Goal: Task Accomplishment & Management: Manage account settings

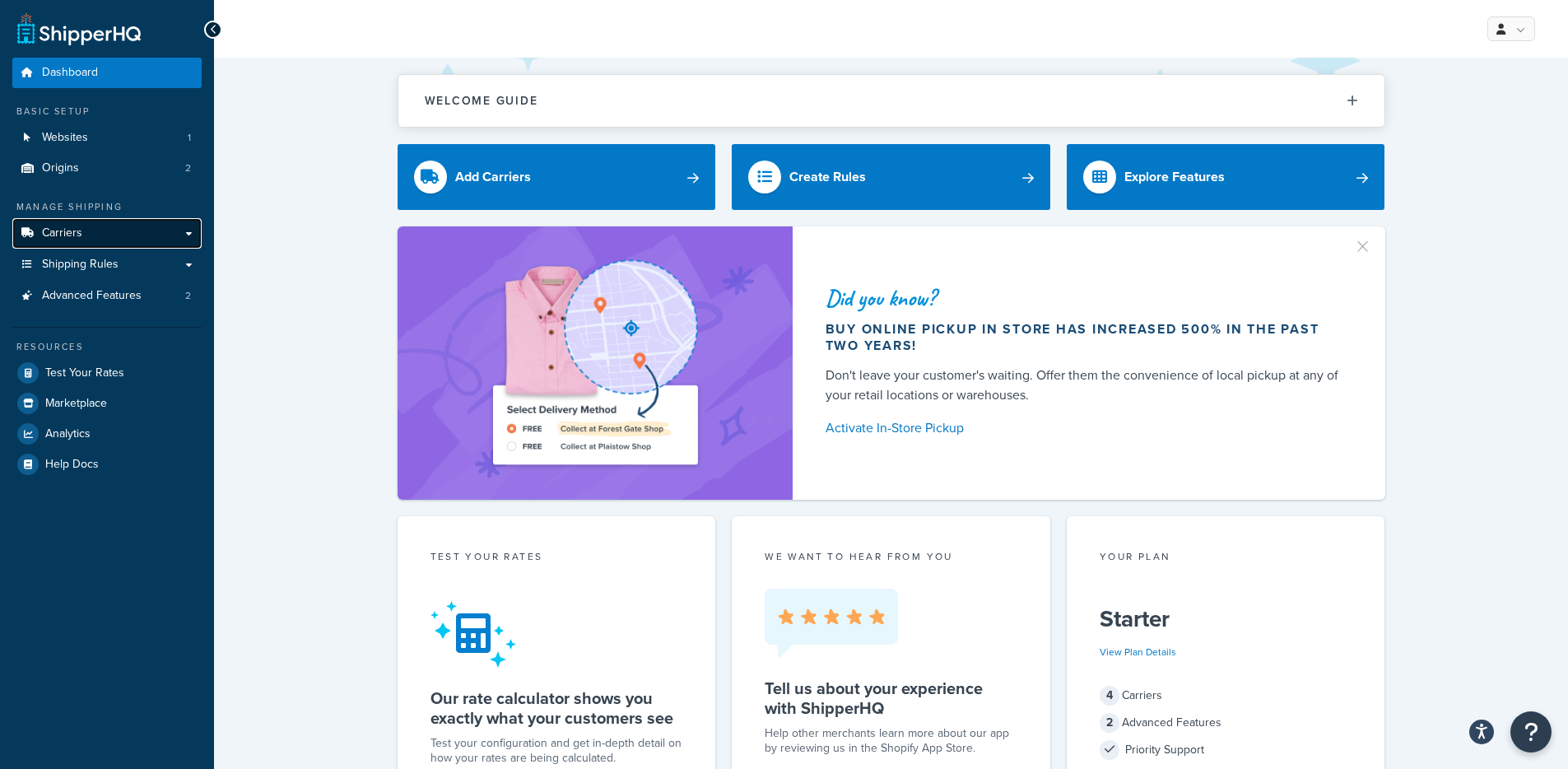
click at [62, 237] on span "Carriers" at bounding box center [62, 233] width 41 height 14
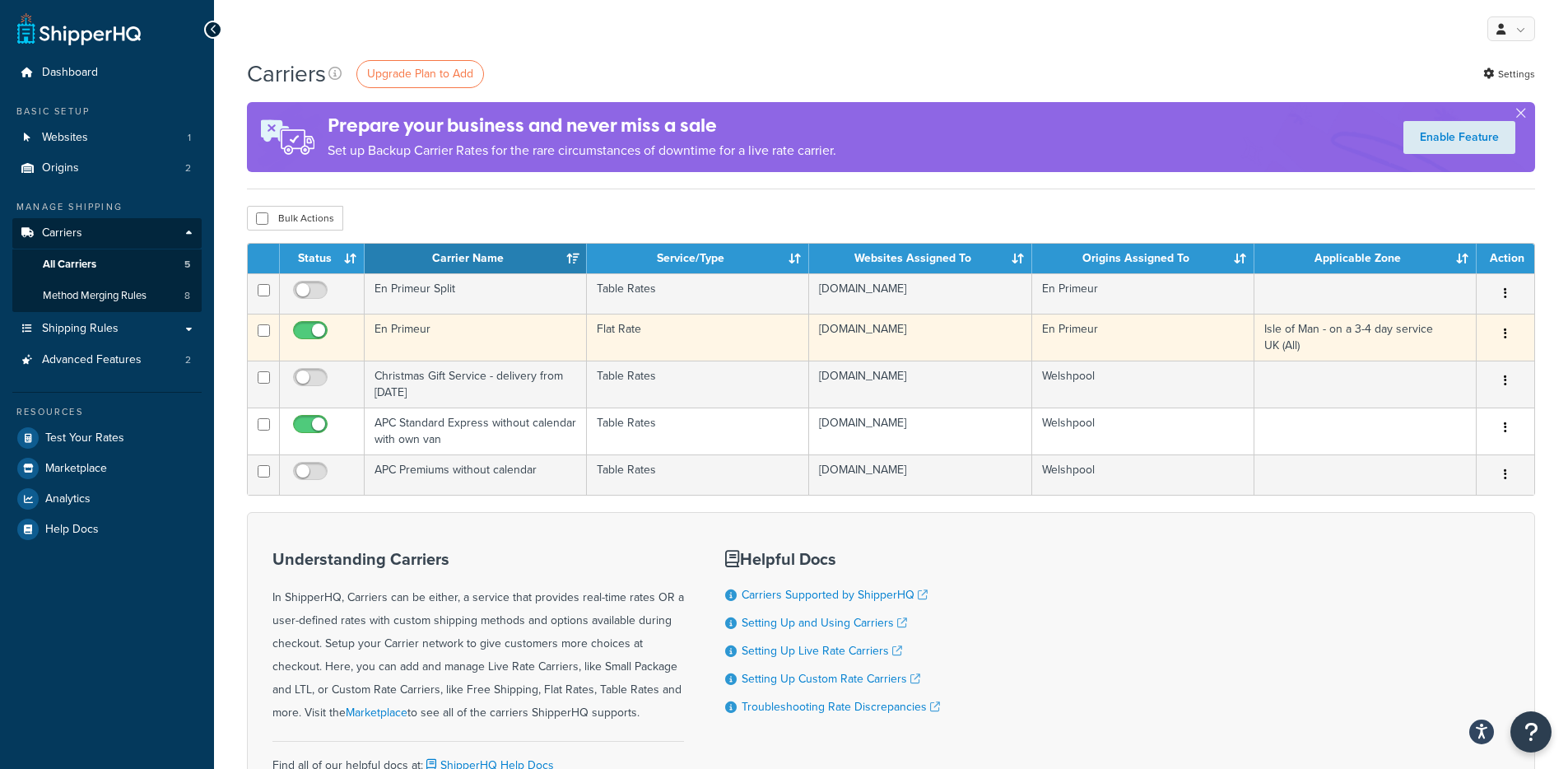
click at [520, 342] on td "En Primeur" at bounding box center [475, 337] width 223 height 47
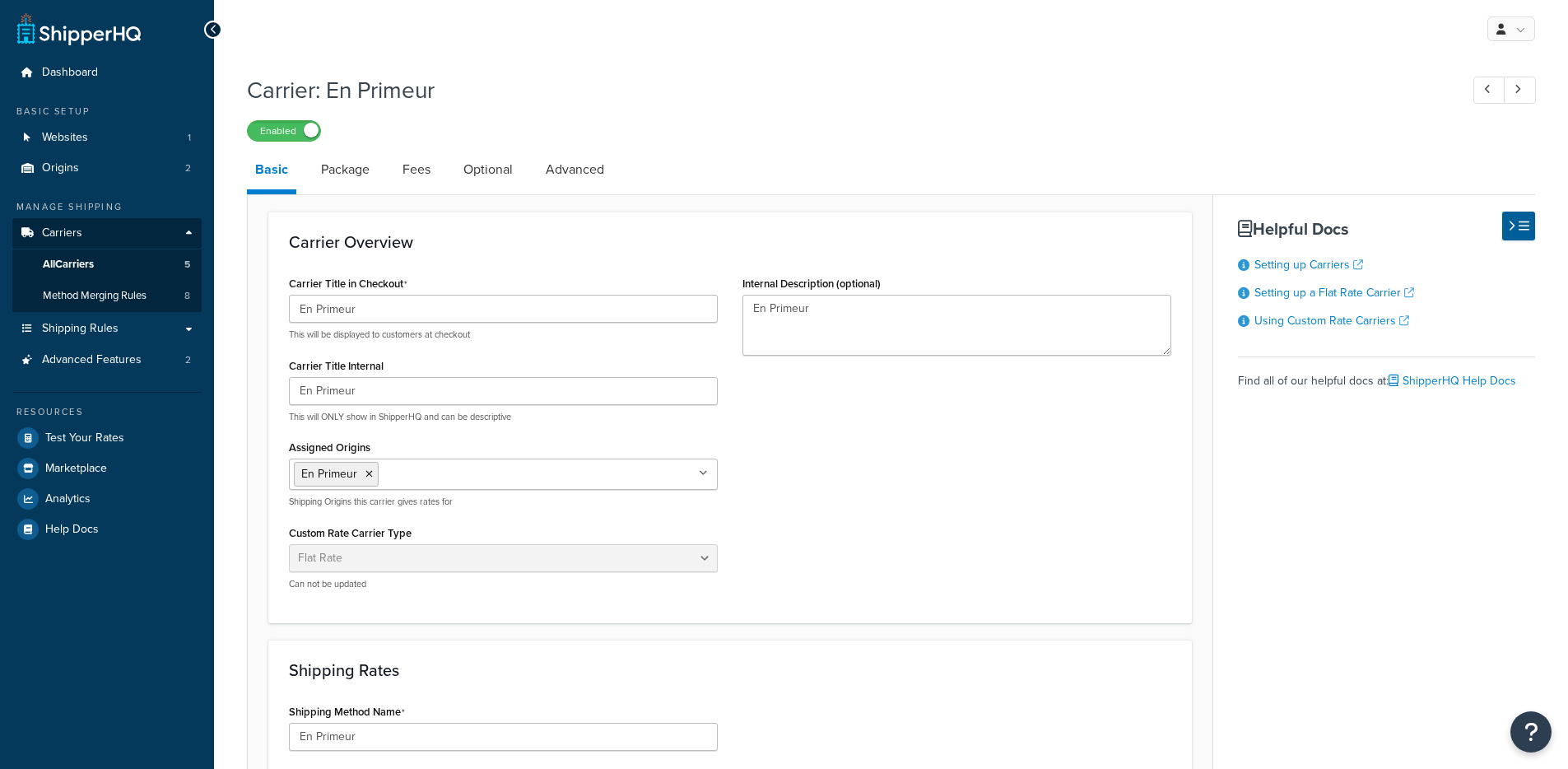
select select "flat"
click at [501, 162] on link "Optional" at bounding box center [489, 170] width 66 height 40
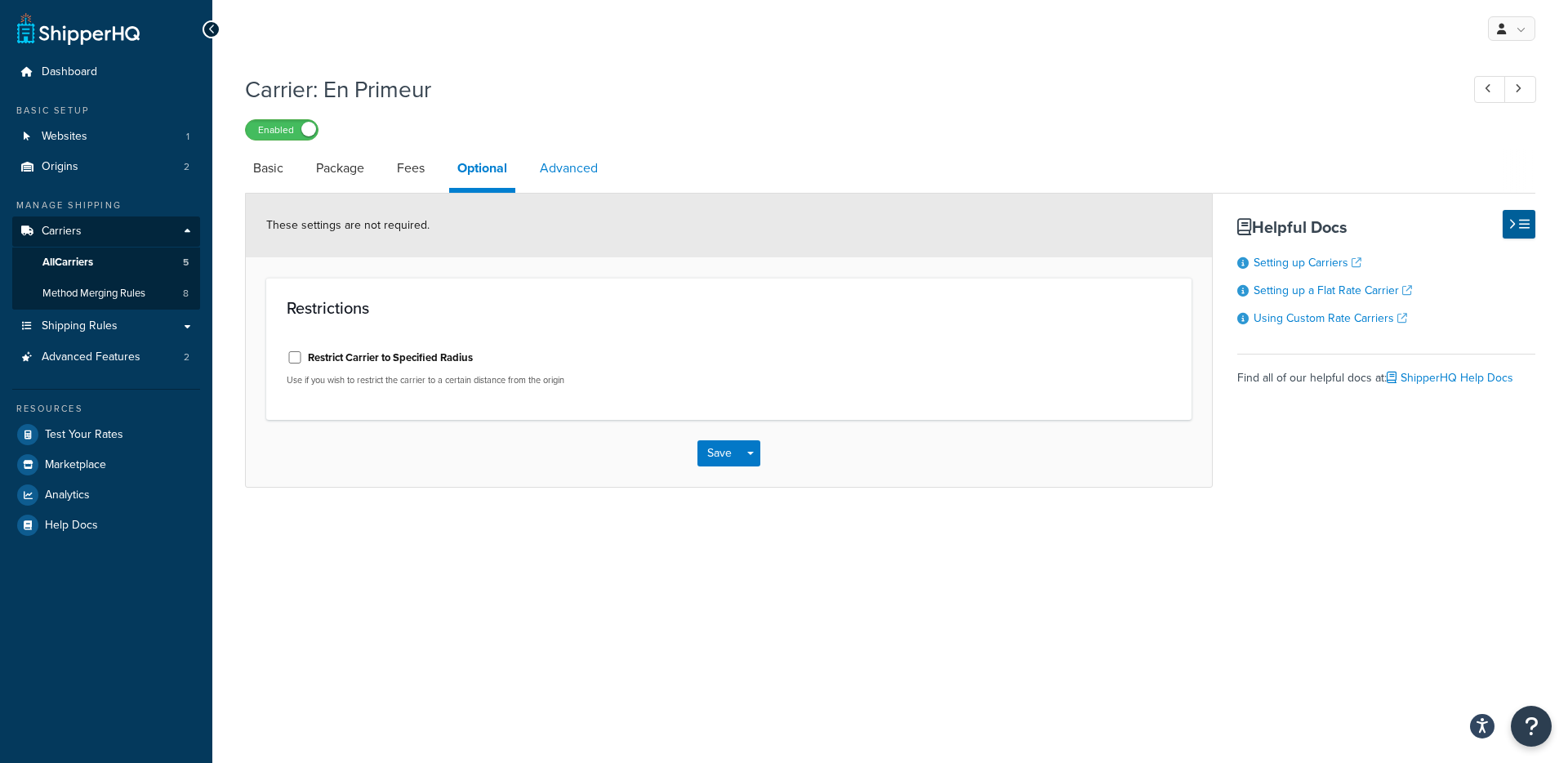
click at [571, 184] on link "Advanced" at bounding box center [568, 168] width 74 height 39
select select "false"
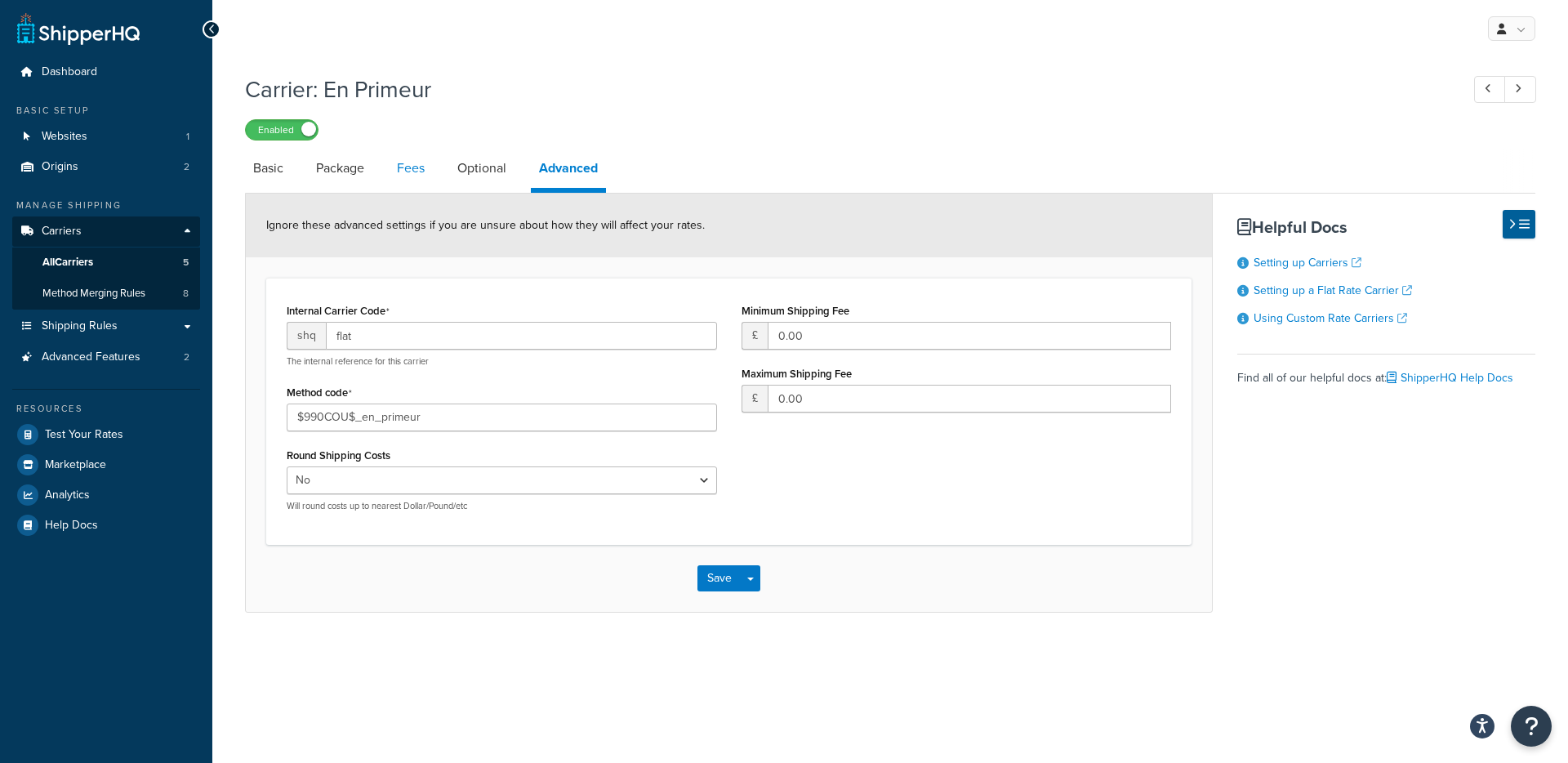
click at [428, 172] on link "Fees" at bounding box center [411, 168] width 44 height 39
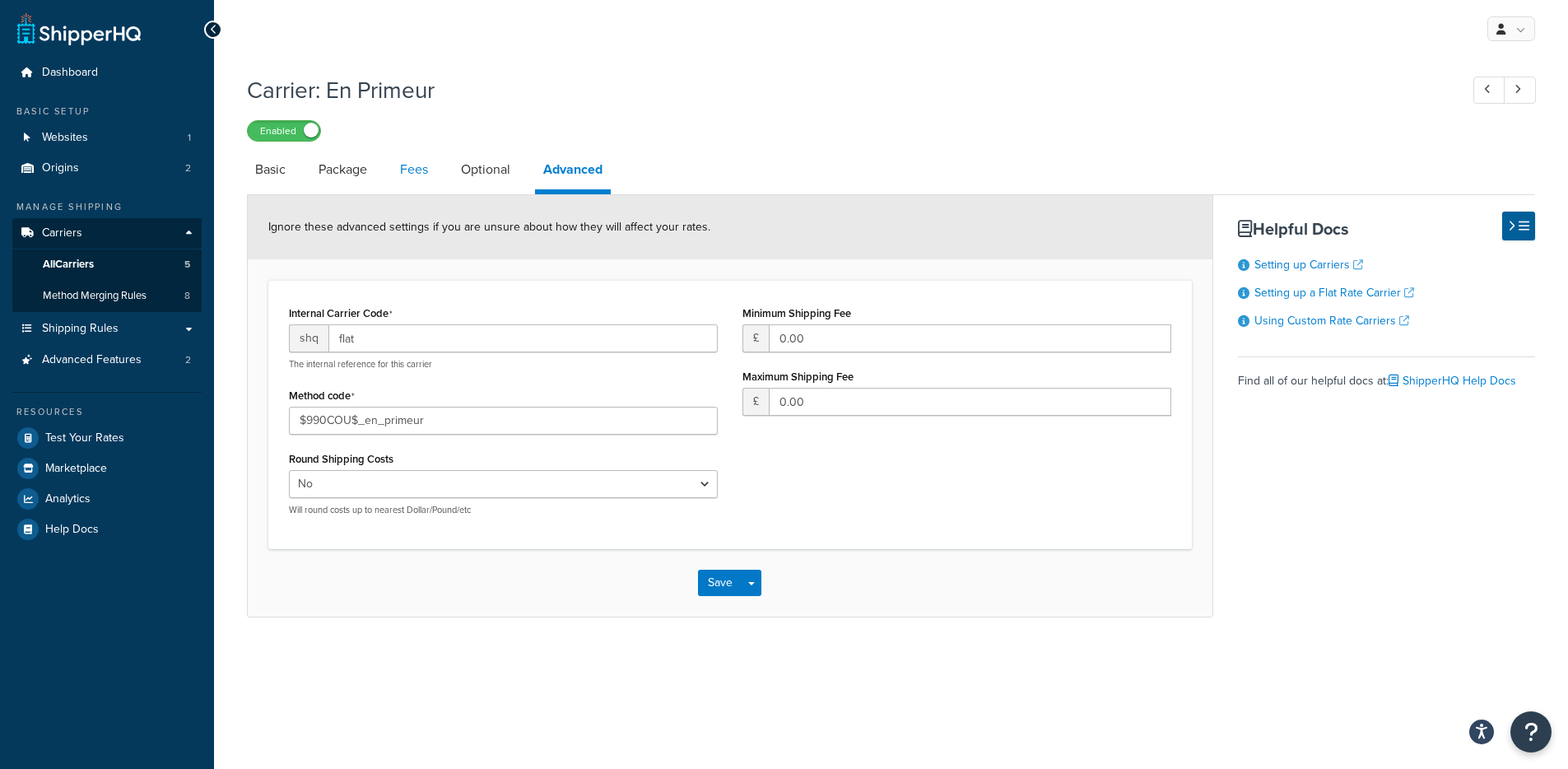
select select "AFTER"
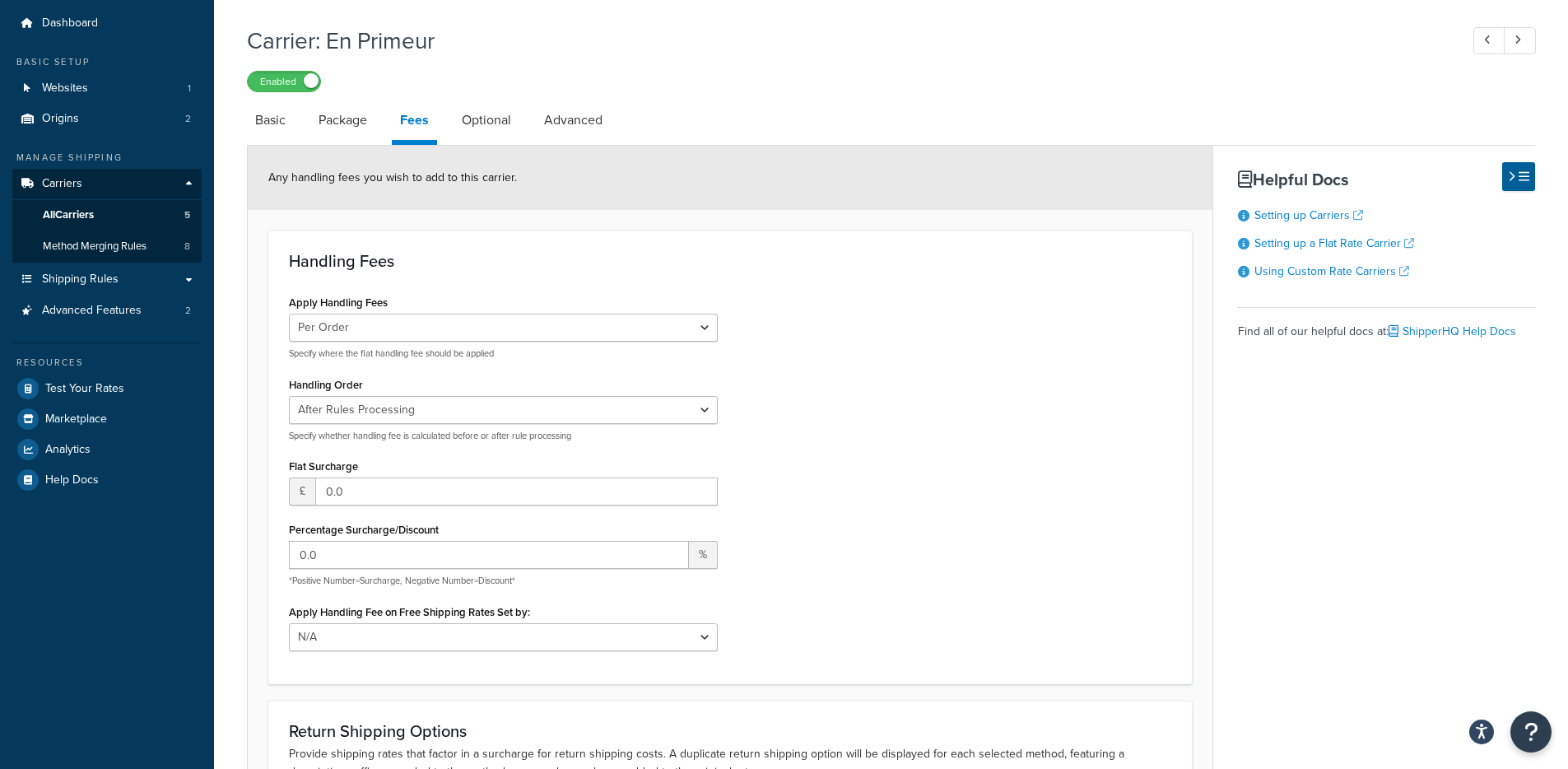
scroll to position [34, 0]
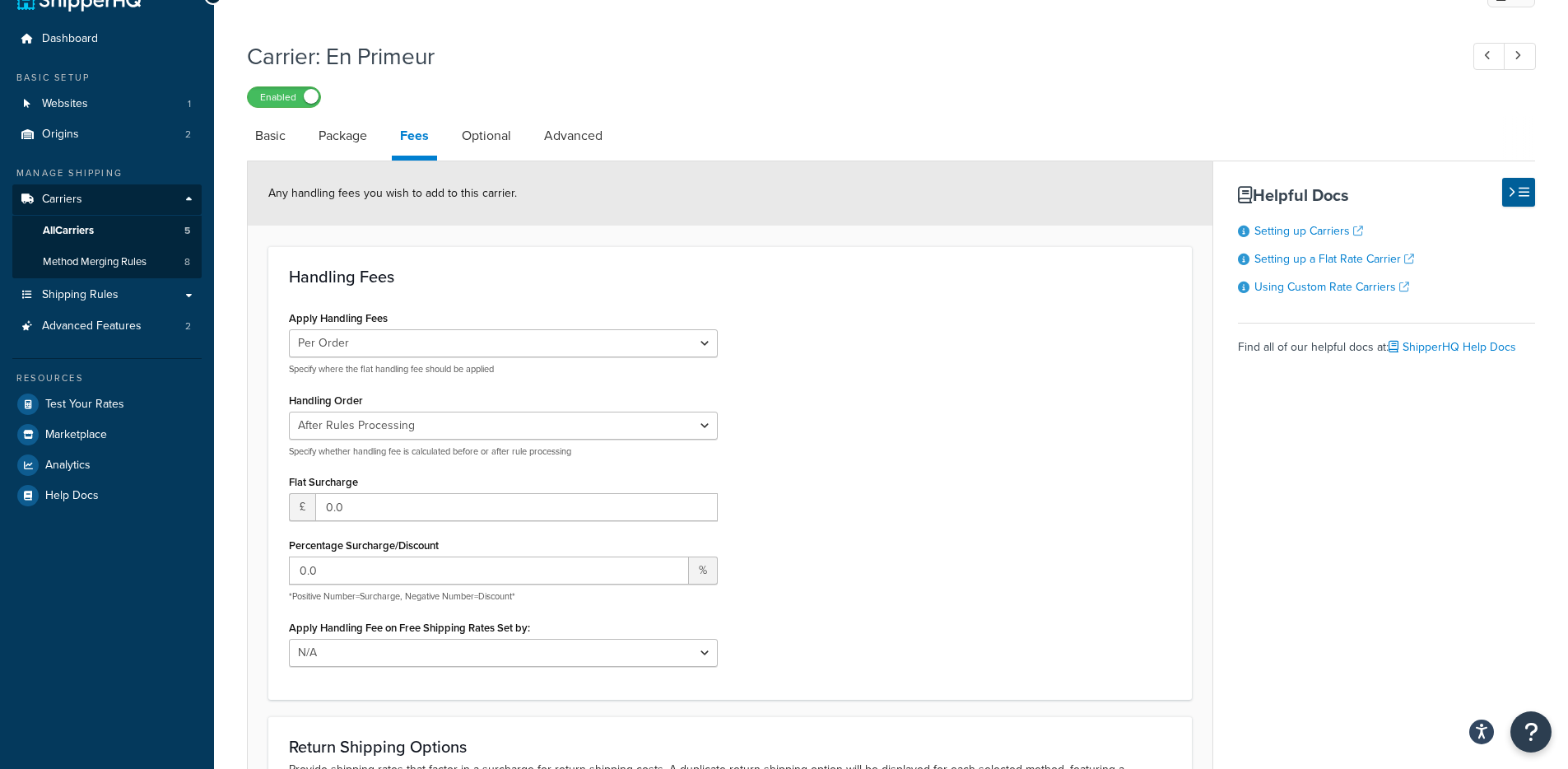
drag, startPoint x: 532, startPoint y: 139, endPoint x: 490, endPoint y: 142, distance: 42.1
click at [532, 139] on li "Optional" at bounding box center [494, 136] width 82 height 40
click at [481, 143] on link "Optional" at bounding box center [487, 136] width 66 height 40
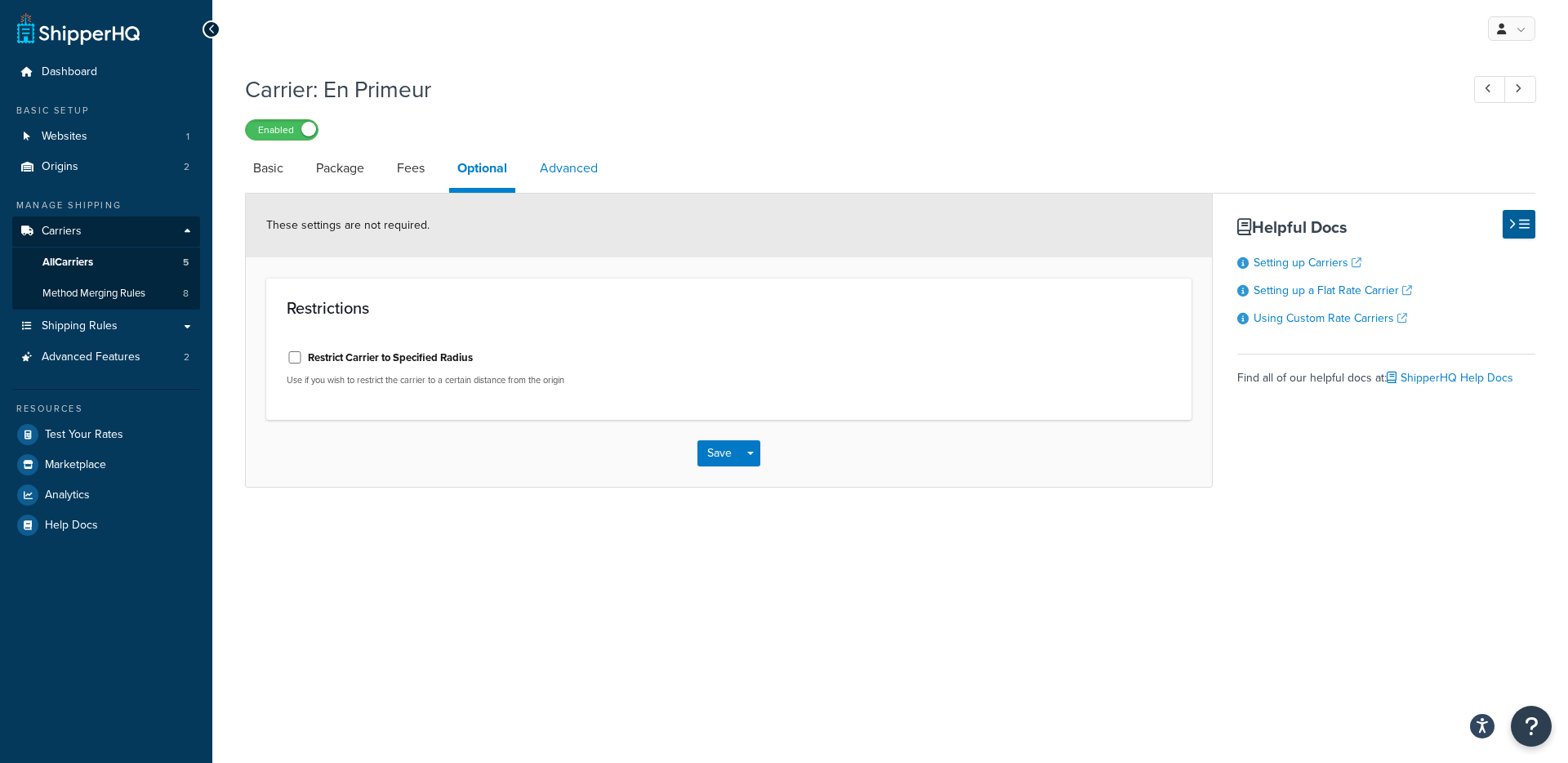
click at [569, 184] on link "Advanced" at bounding box center [568, 168] width 74 height 39
select select "false"
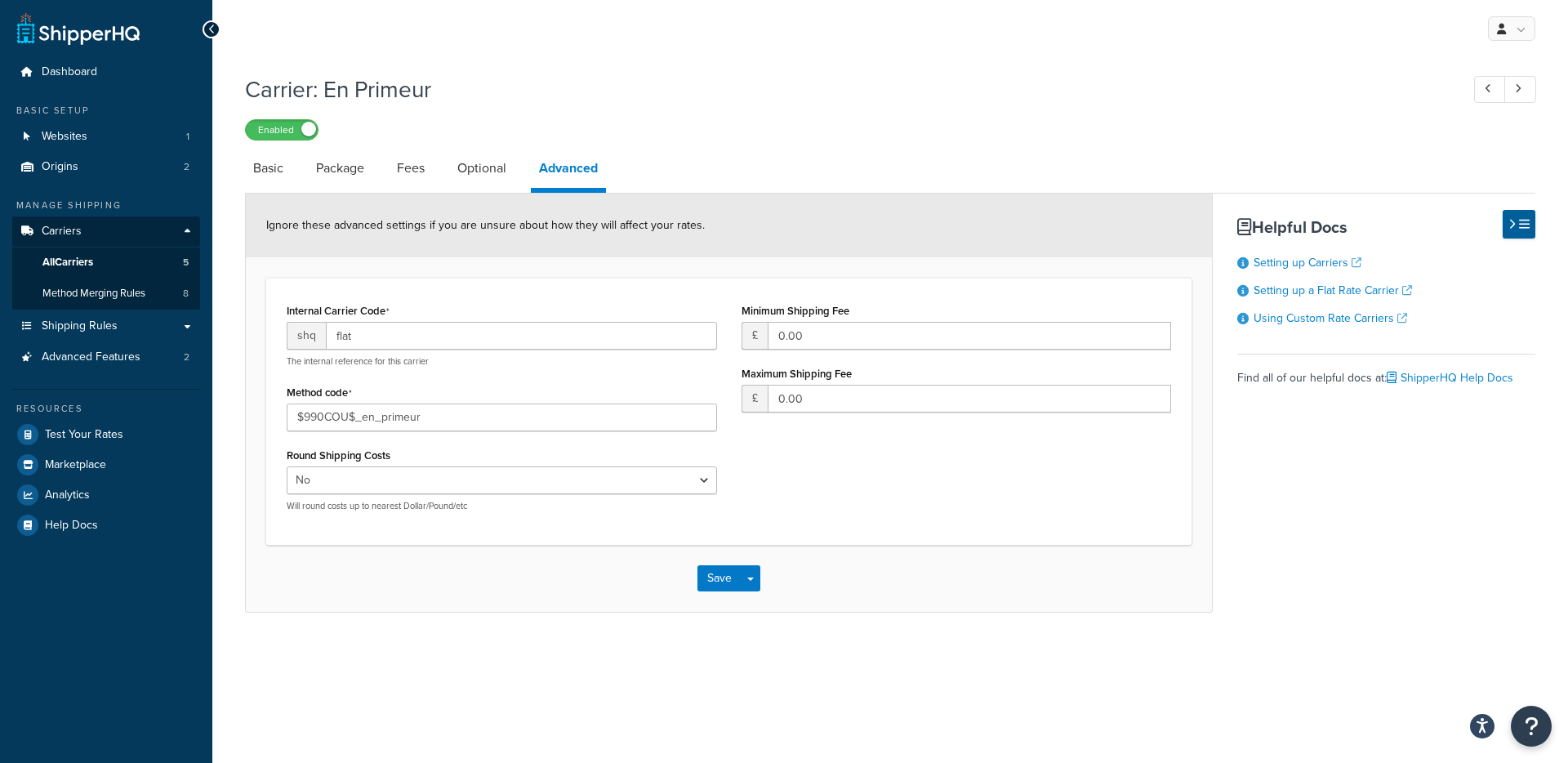
click at [362, 215] on div "Ignore these advanced settings if you are unsure about how they will affect you…" at bounding box center [729, 226] width 966 height 64
click at [360, 183] on link "Package" at bounding box center [340, 168] width 65 height 39
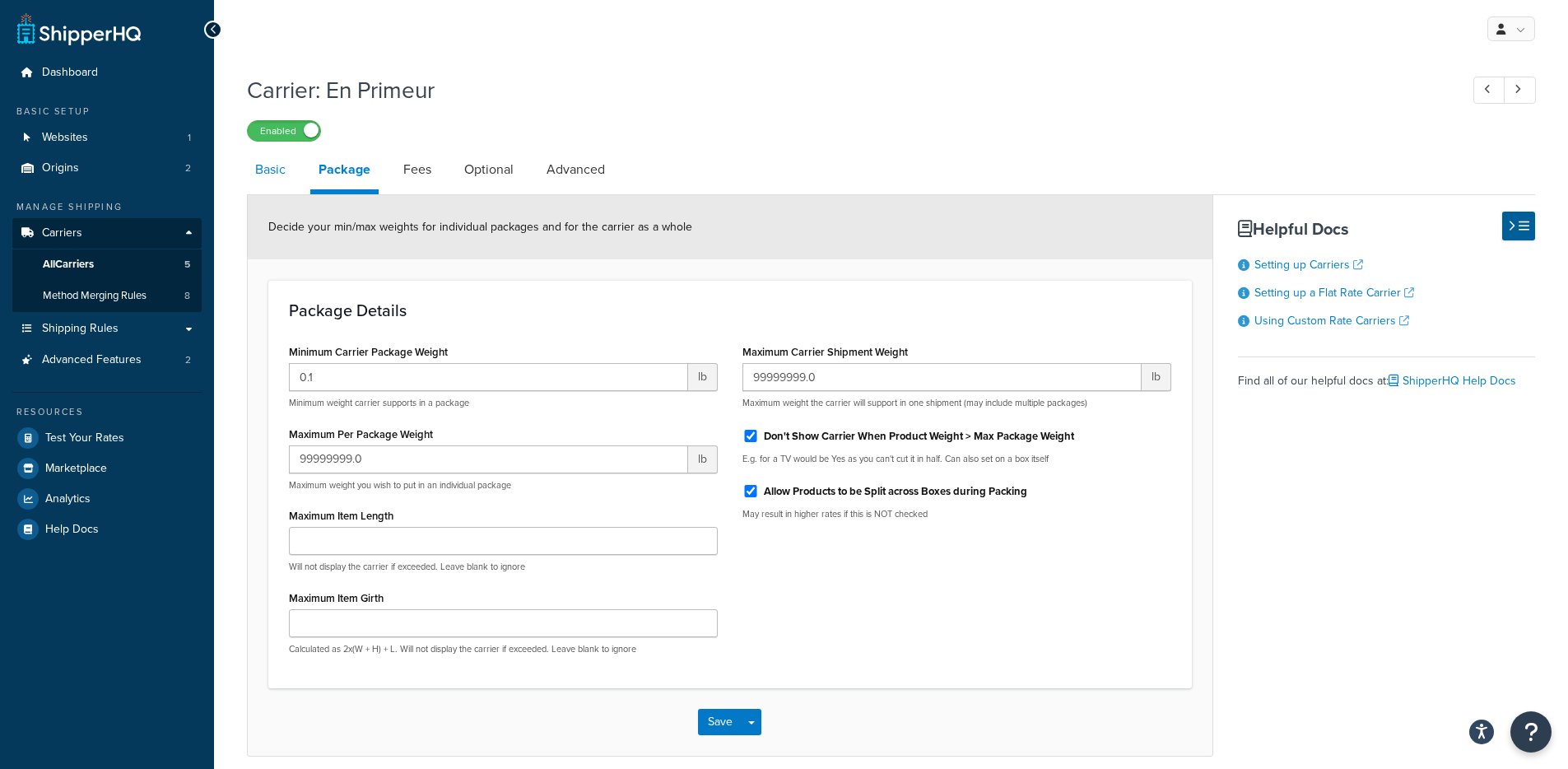
click at [287, 187] on link "Basic" at bounding box center [271, 170] width 47 height 40
select select "flat"
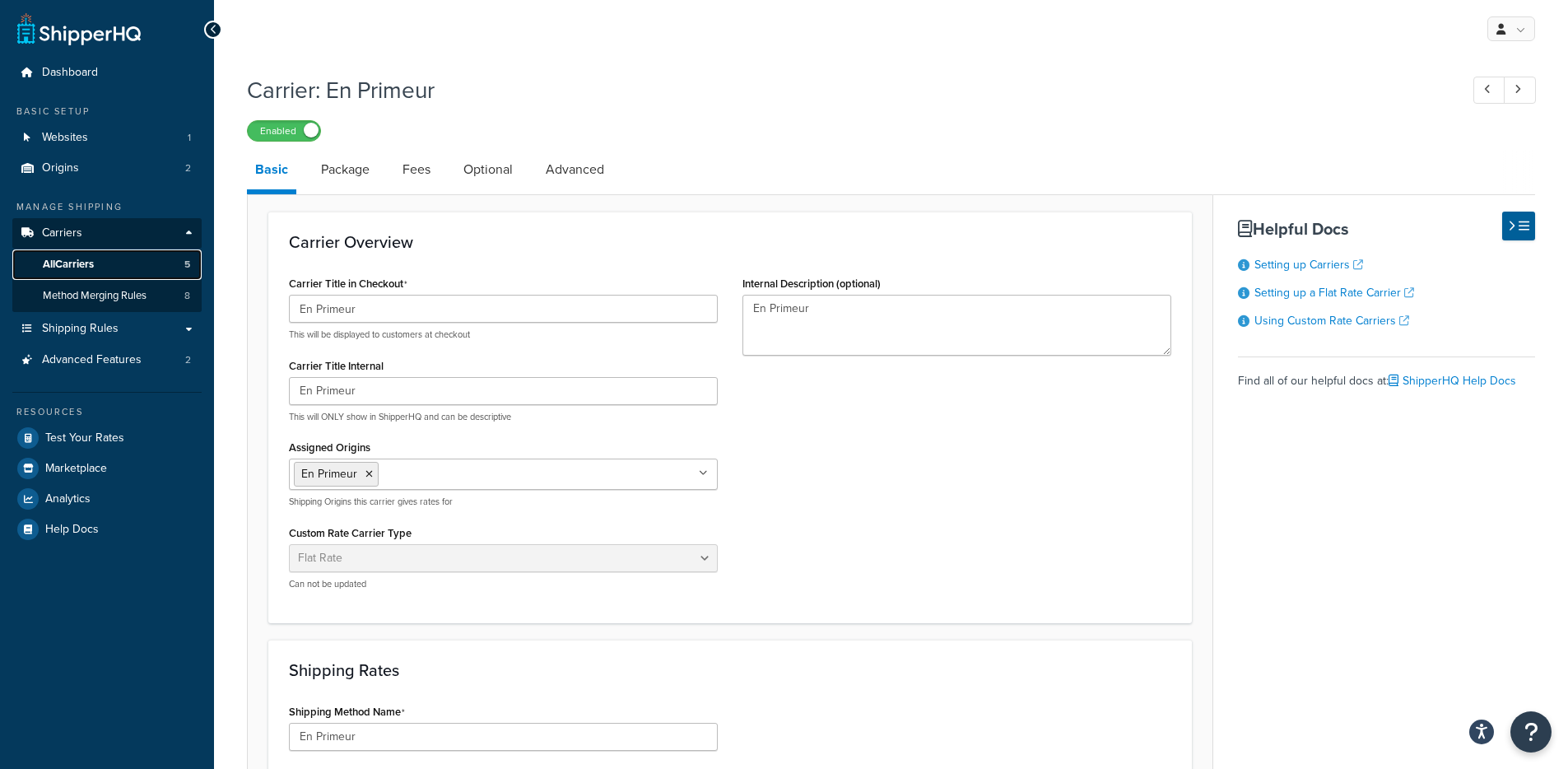
click at [168, 263] on link "All Carriers 5" at bounding box center [107, 264] width 189 height 30
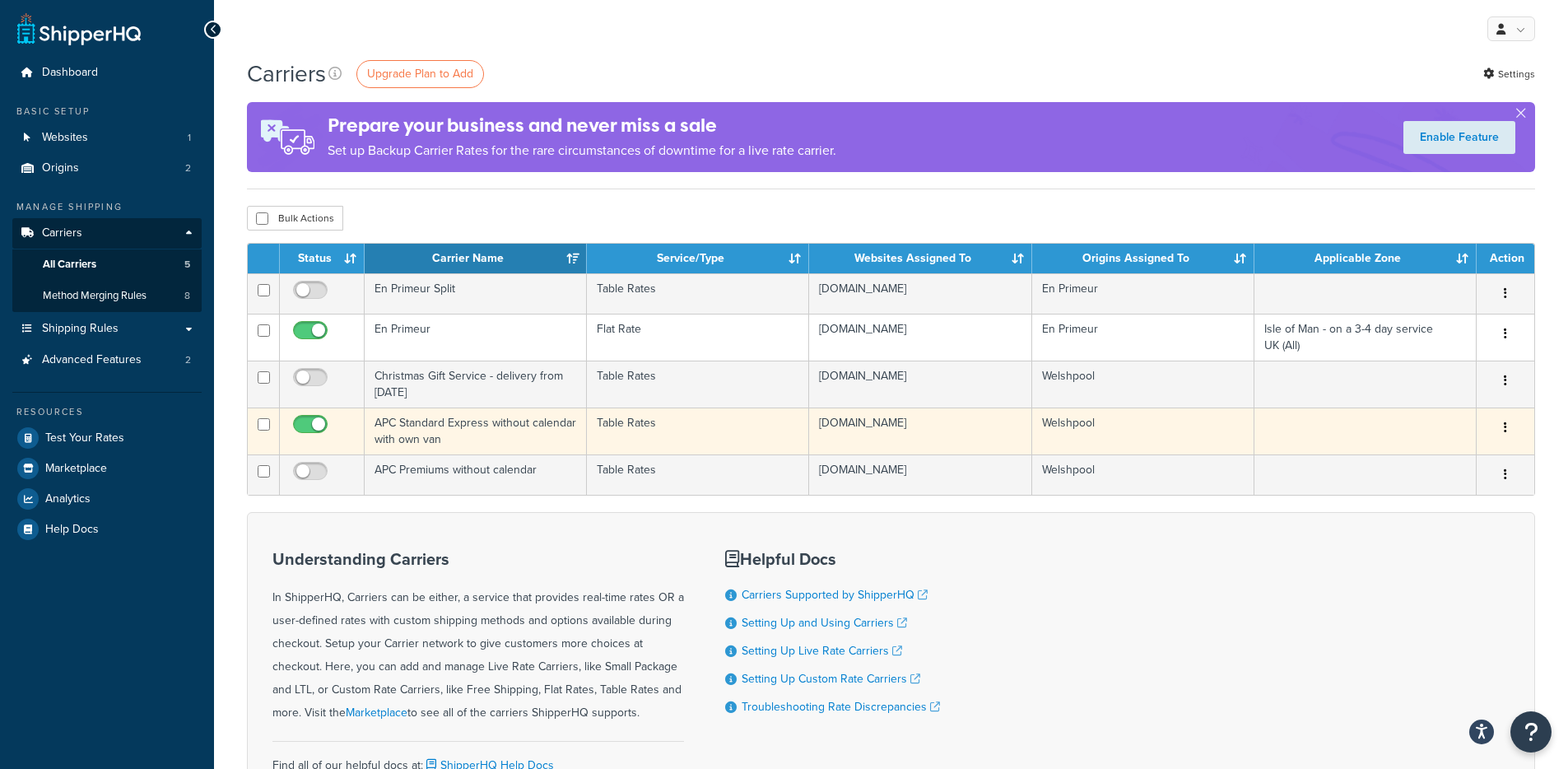
click at [421, 443] on td "APC Standard Express without calendar with own van" at bounding box center [475, 431] width 223 height 47
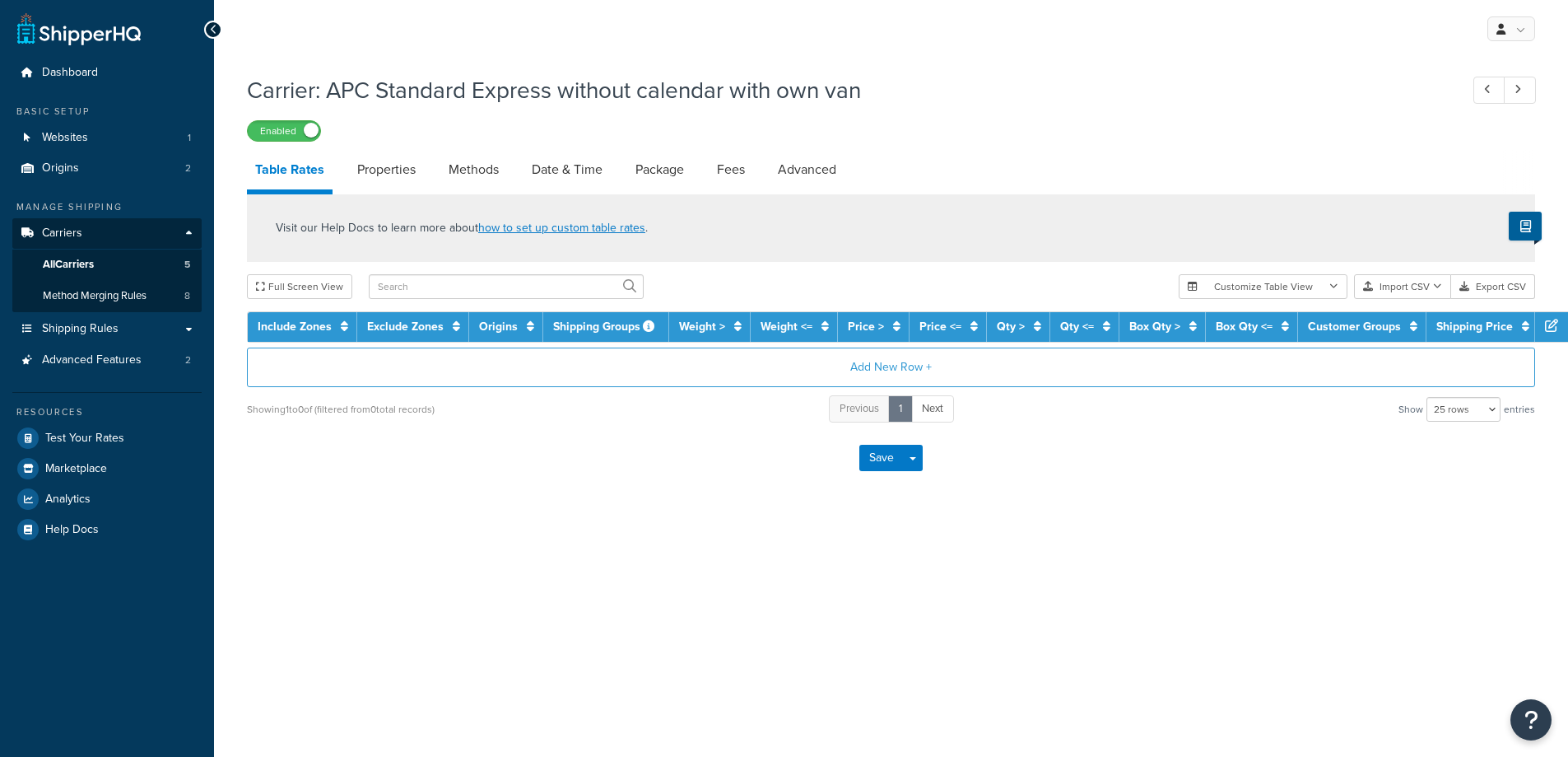
select select "25"
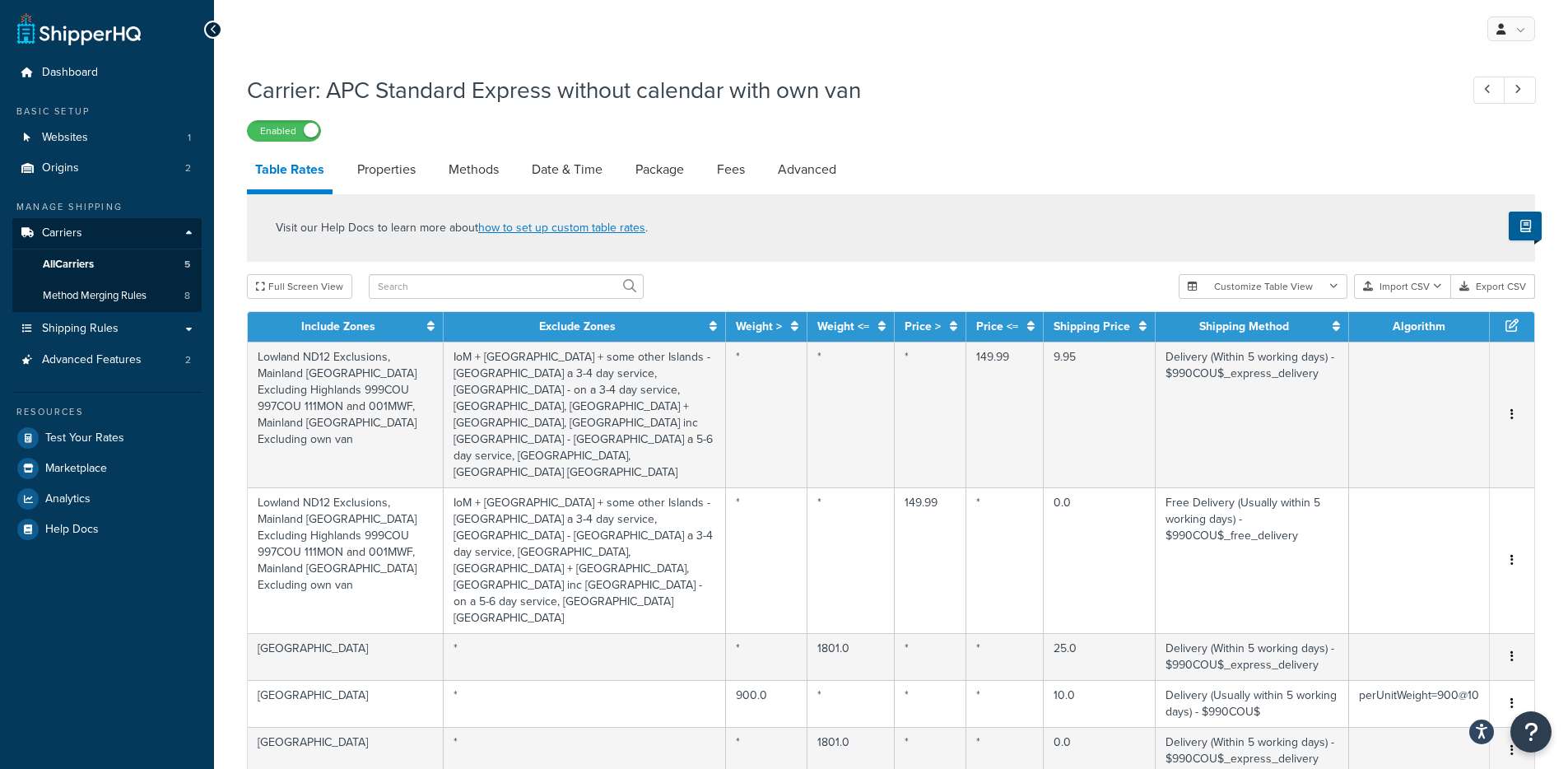
scroll to position [3, 0]
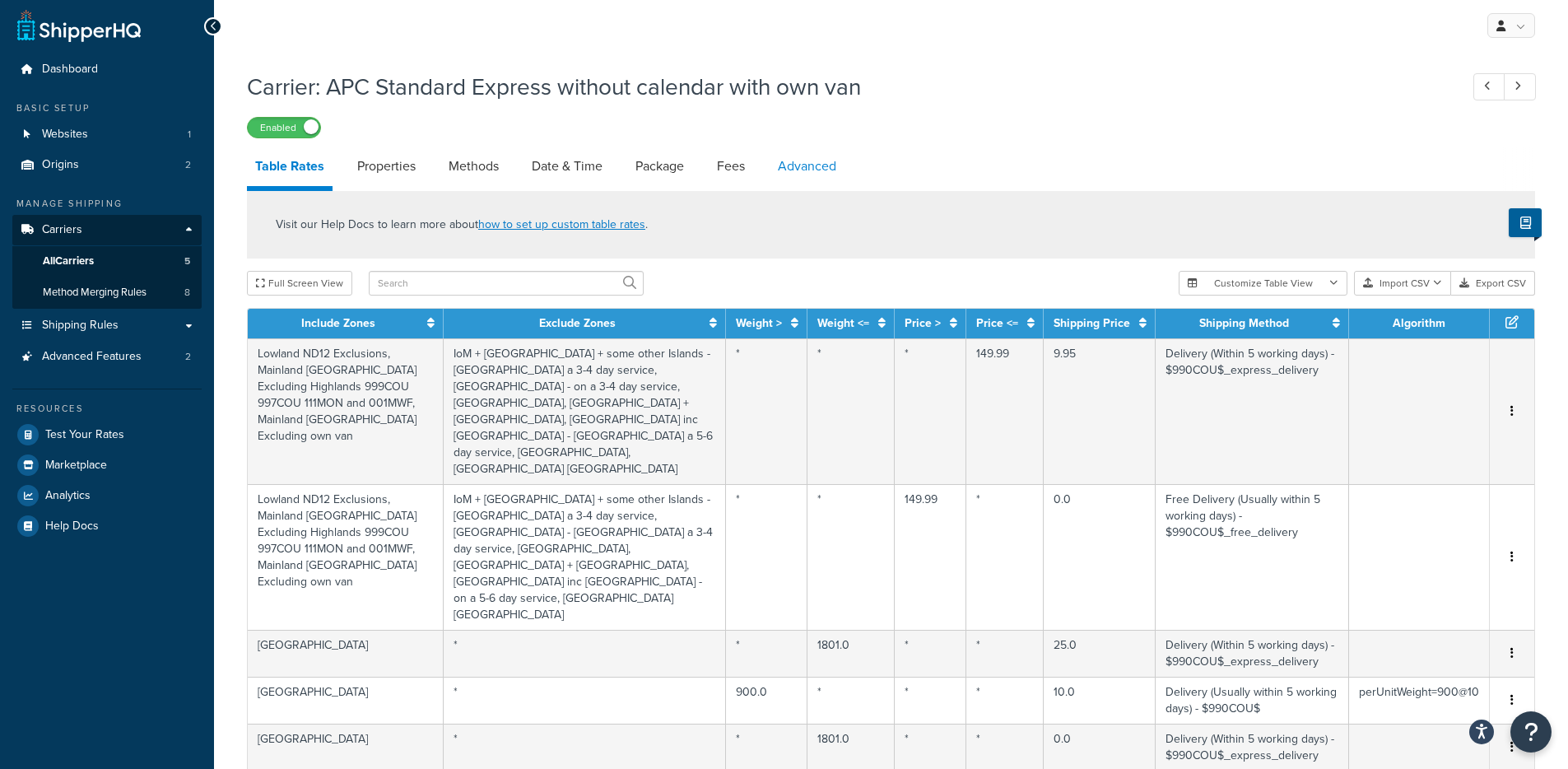
click at [788, 169] on link "Advanced" at bounding box center [807, 167] width 75 height 40
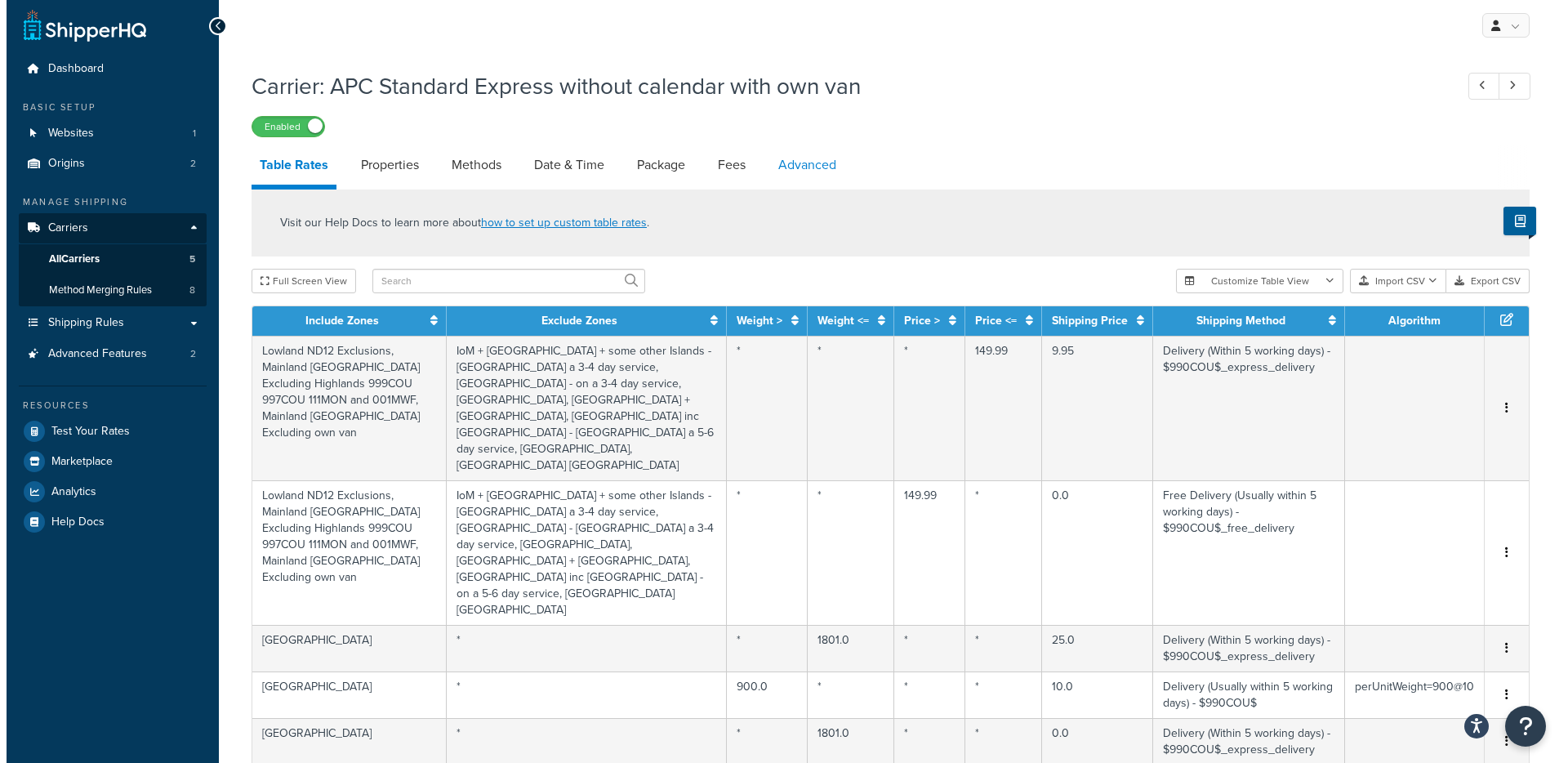
select select "false"
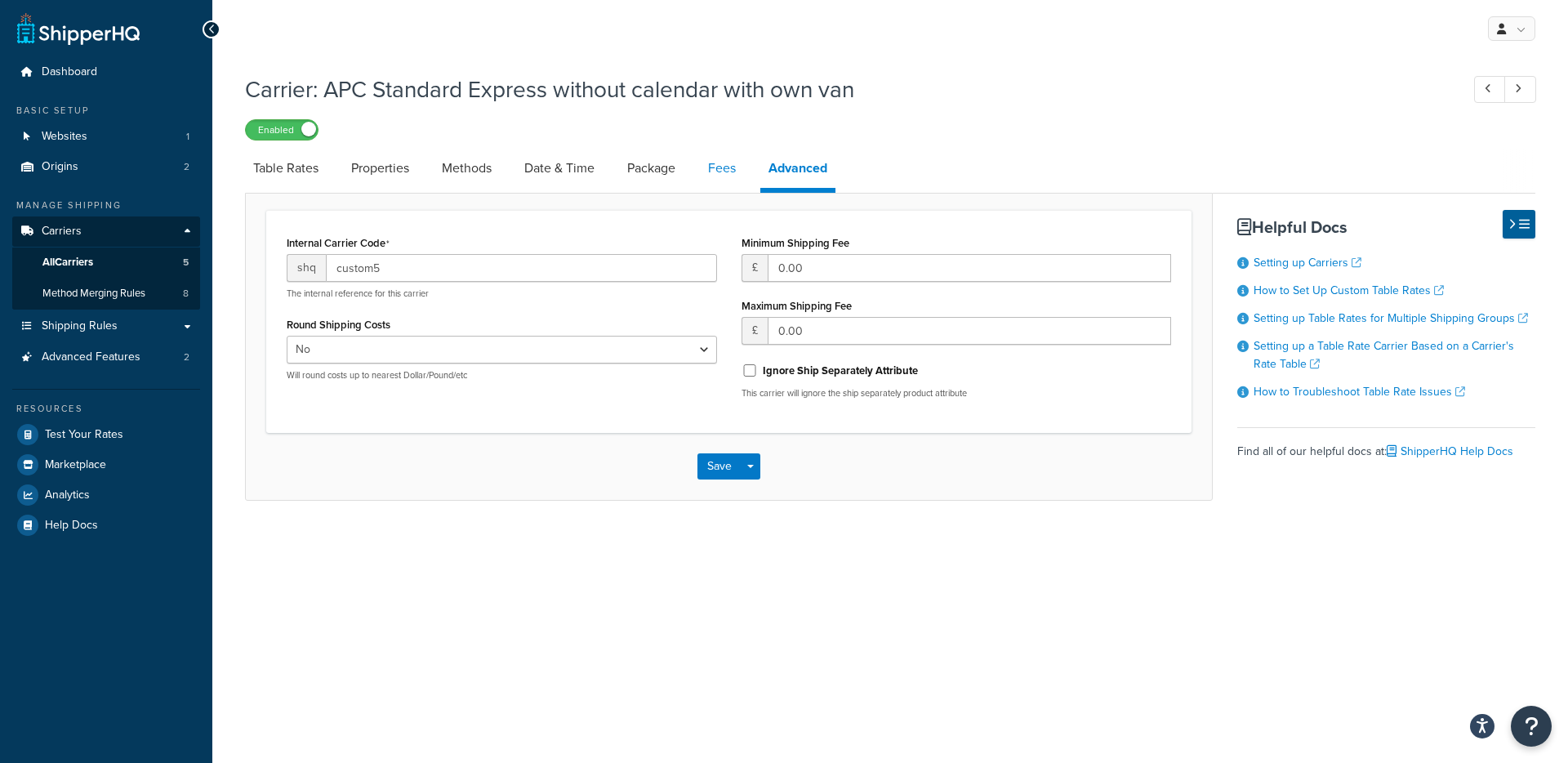
click at [737, 164] on link "Fees" at bounding box center [722, 168] width 44 height 39
select select "AFTER"
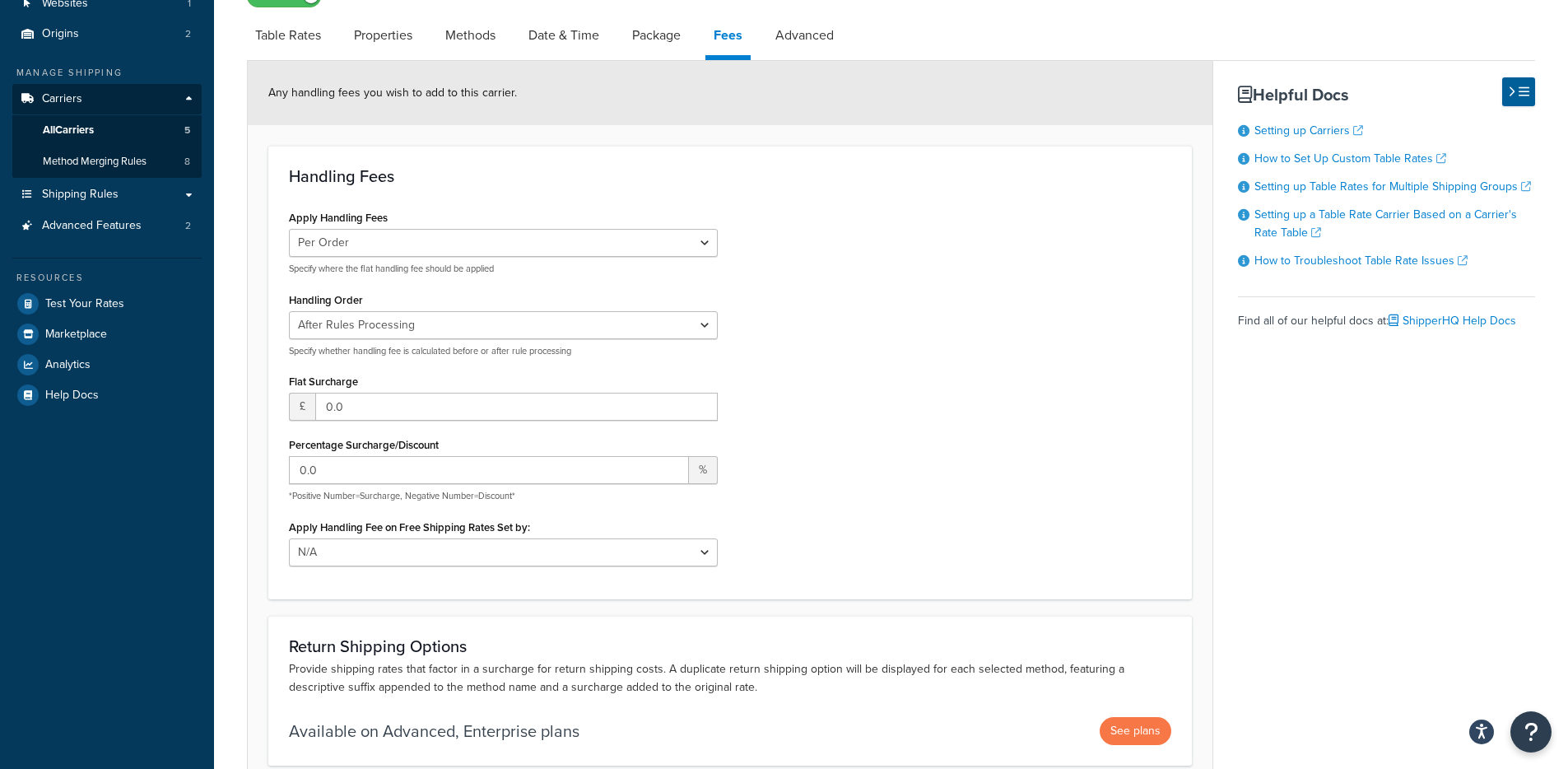
scroll to position [130, 0]
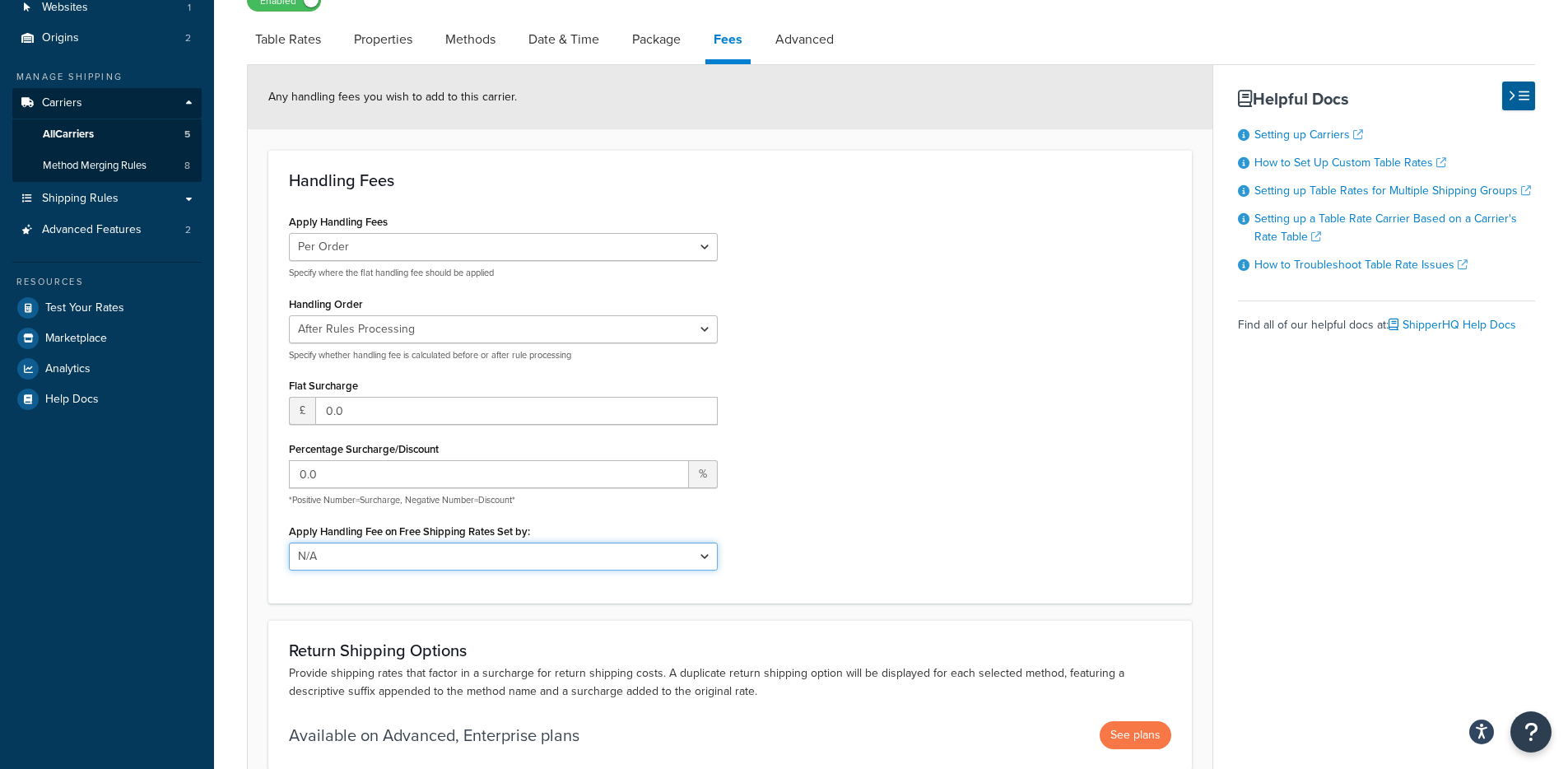
click at [508, 562] on select "N/A Fixed/Free Shipping Methods Free Promotion Rules All Free Shipping" at bounding box center [503, 557] width 429 height 28
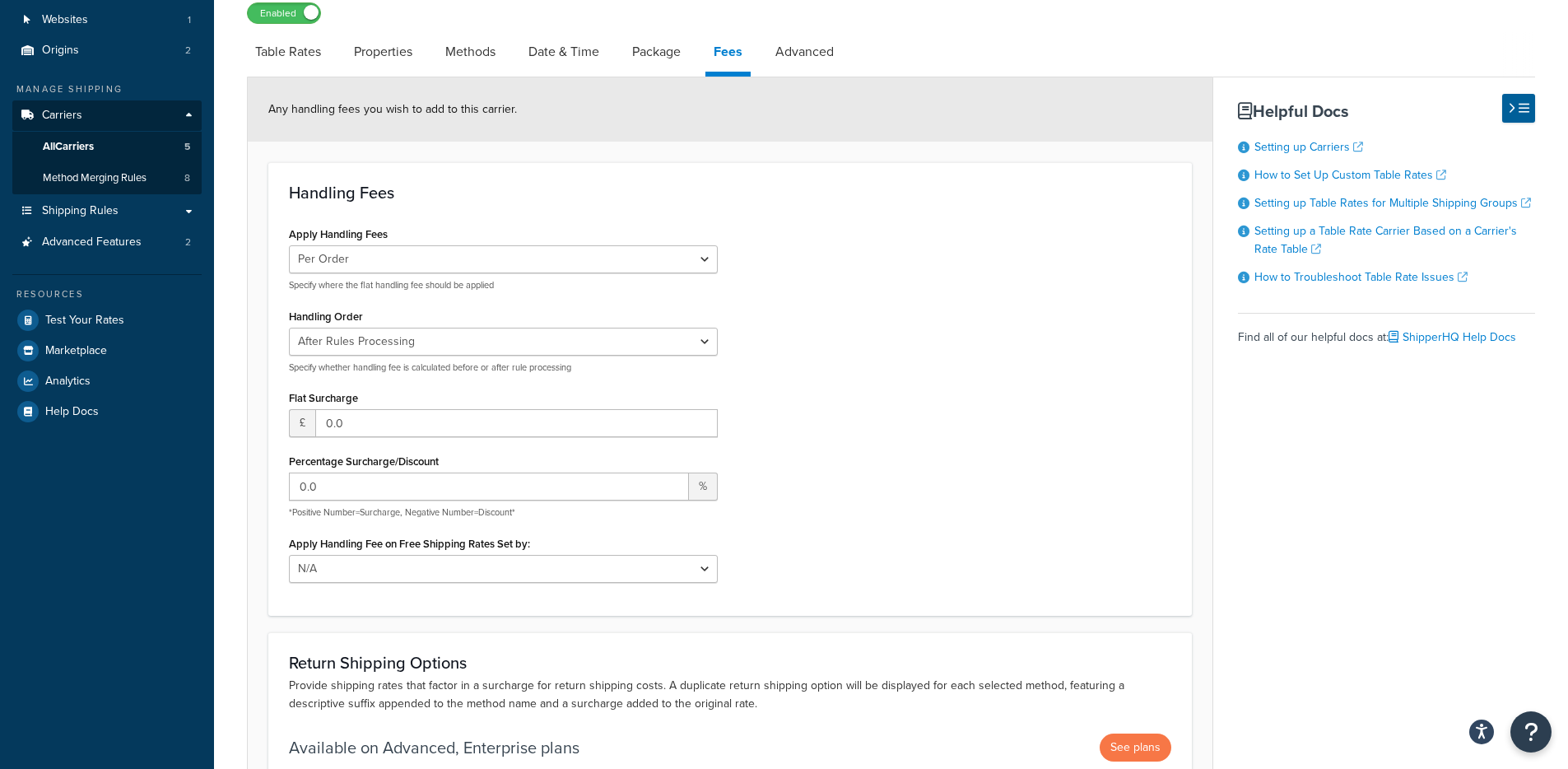
click at [641, 58] on link "Package" at bounding box center [656, 52] width 65 height 40
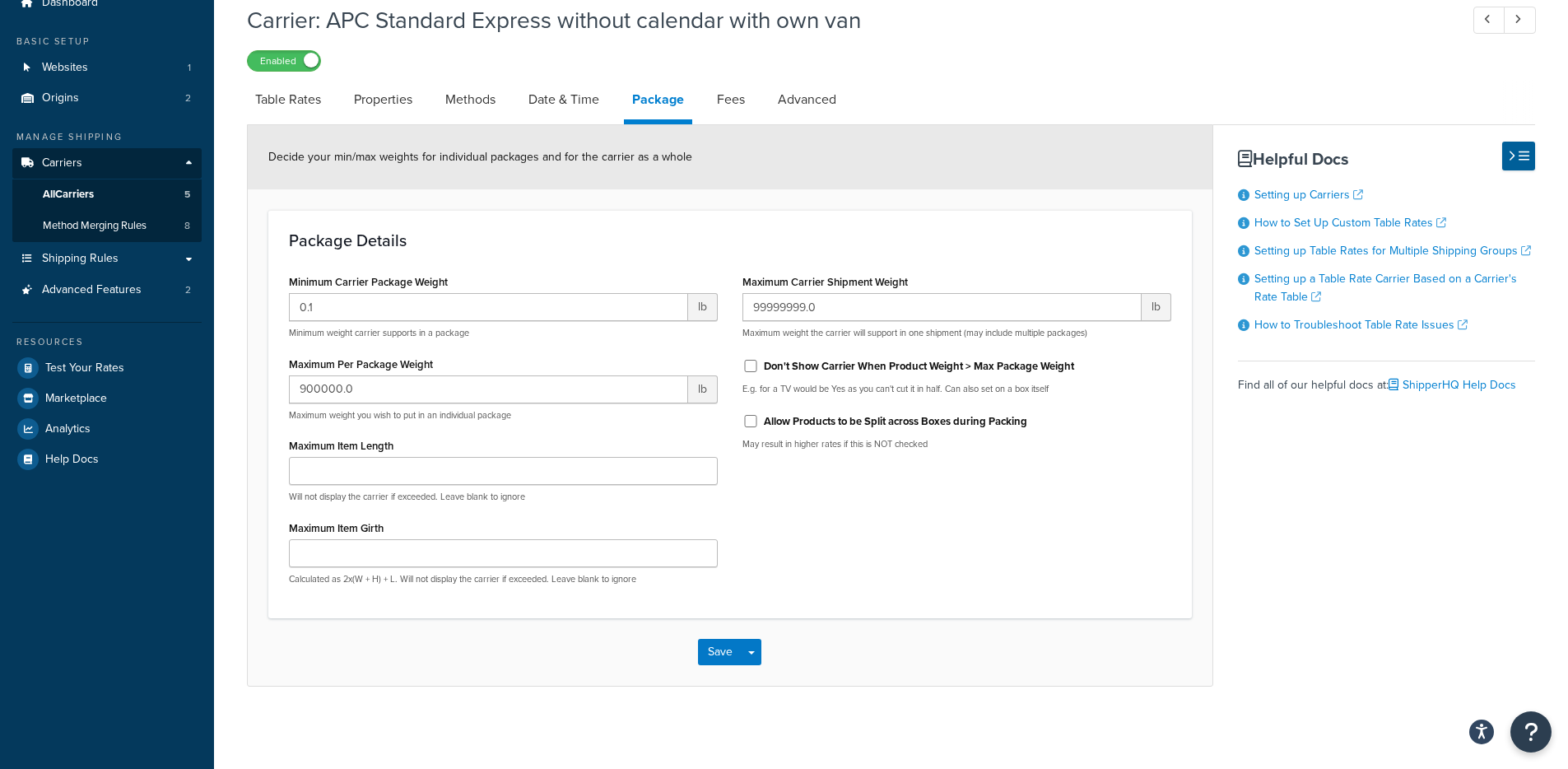
drag, startPoint x: 581, startPoint y: 141, endPoint x: 578, endPoint y: 128, distance: 13.3
click at [581, 141] on div "Decide your min/max weights for individual packages and for the carrier as a wh…" at bounding box center [730, 157] width 965 height 64
click at [572, 110] on link "Date & Time" at bounding box center [563, 99] width 87 height 40
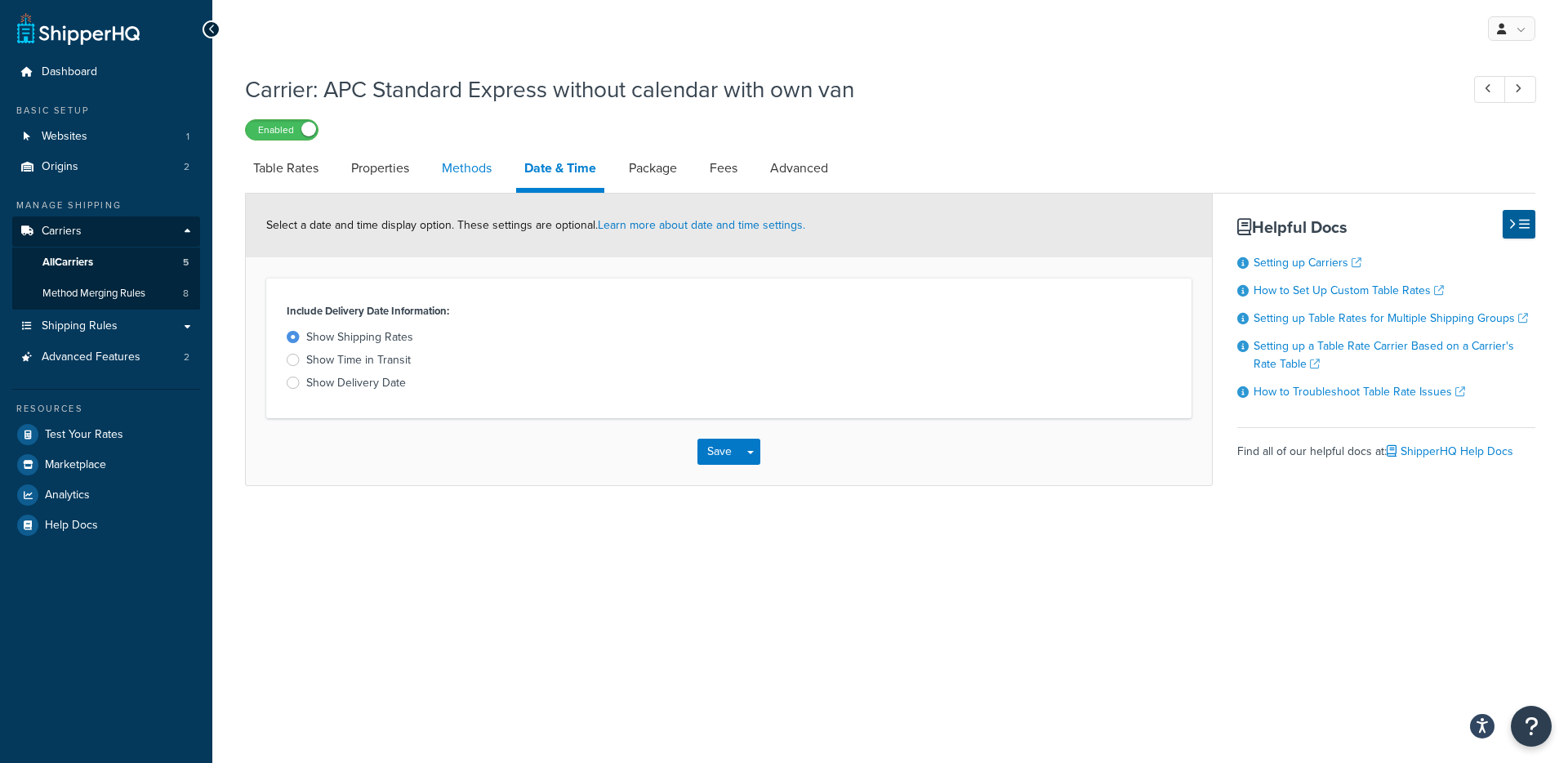
click at [459, 168] on link "Methods" at bounding box center [467, 168] width 66 height 39
select select "25"
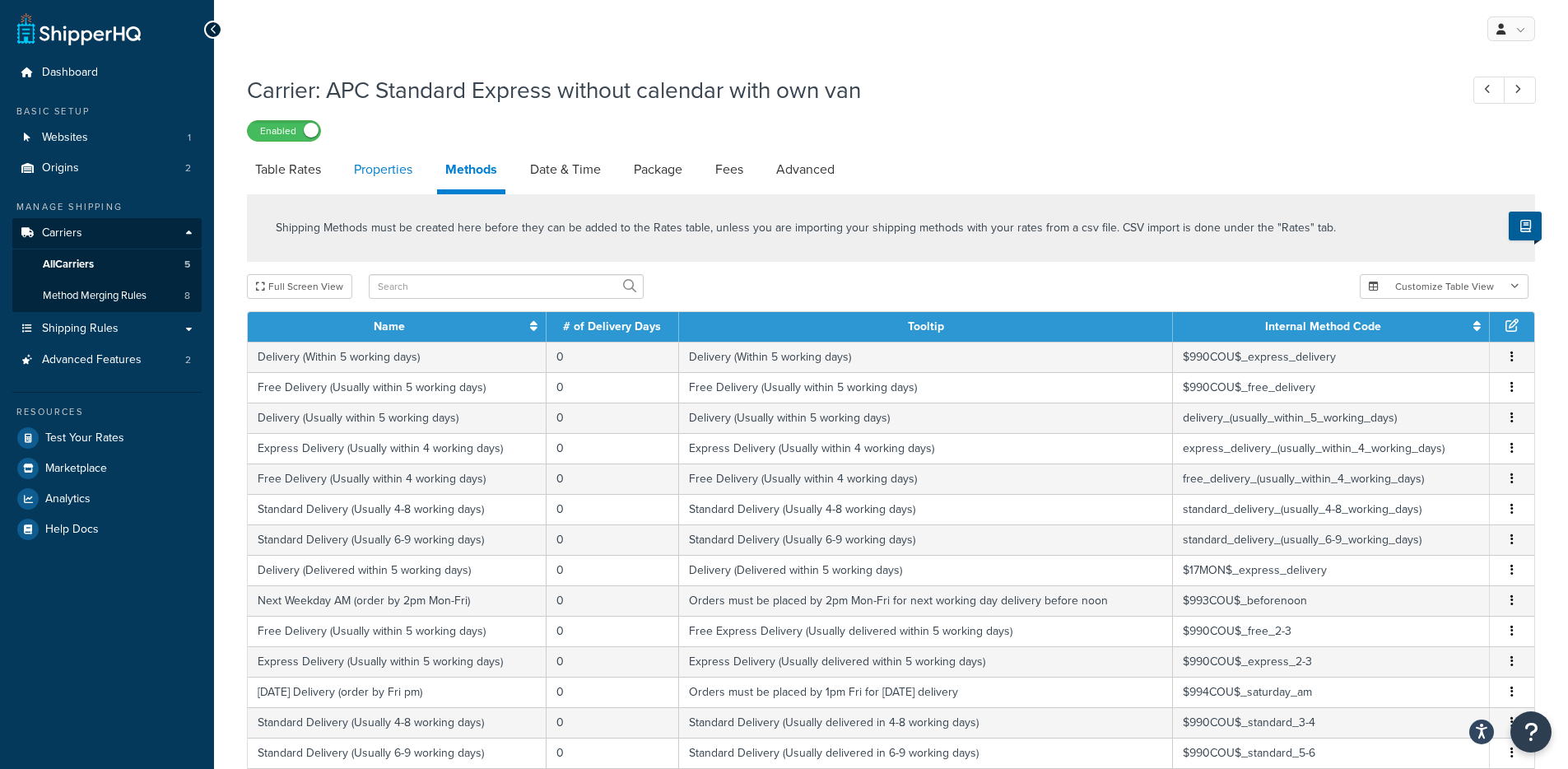
click at [416, 178] on link "Properties" at bounding box center [383, 170] width 75 height 40
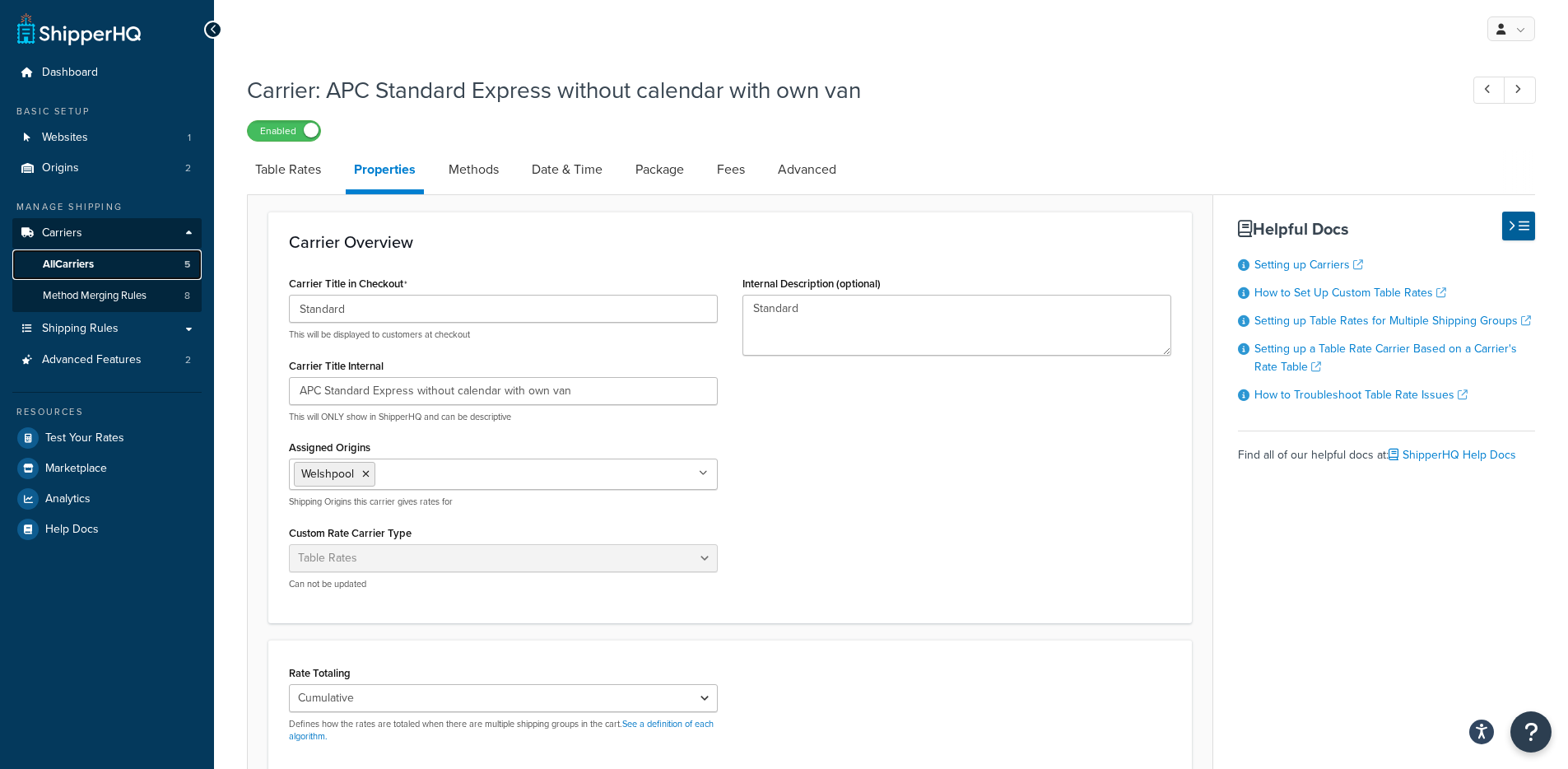
click at [136, 271] on link "All Carriers 5" at bounding box center [107, 264] width 189 height 30
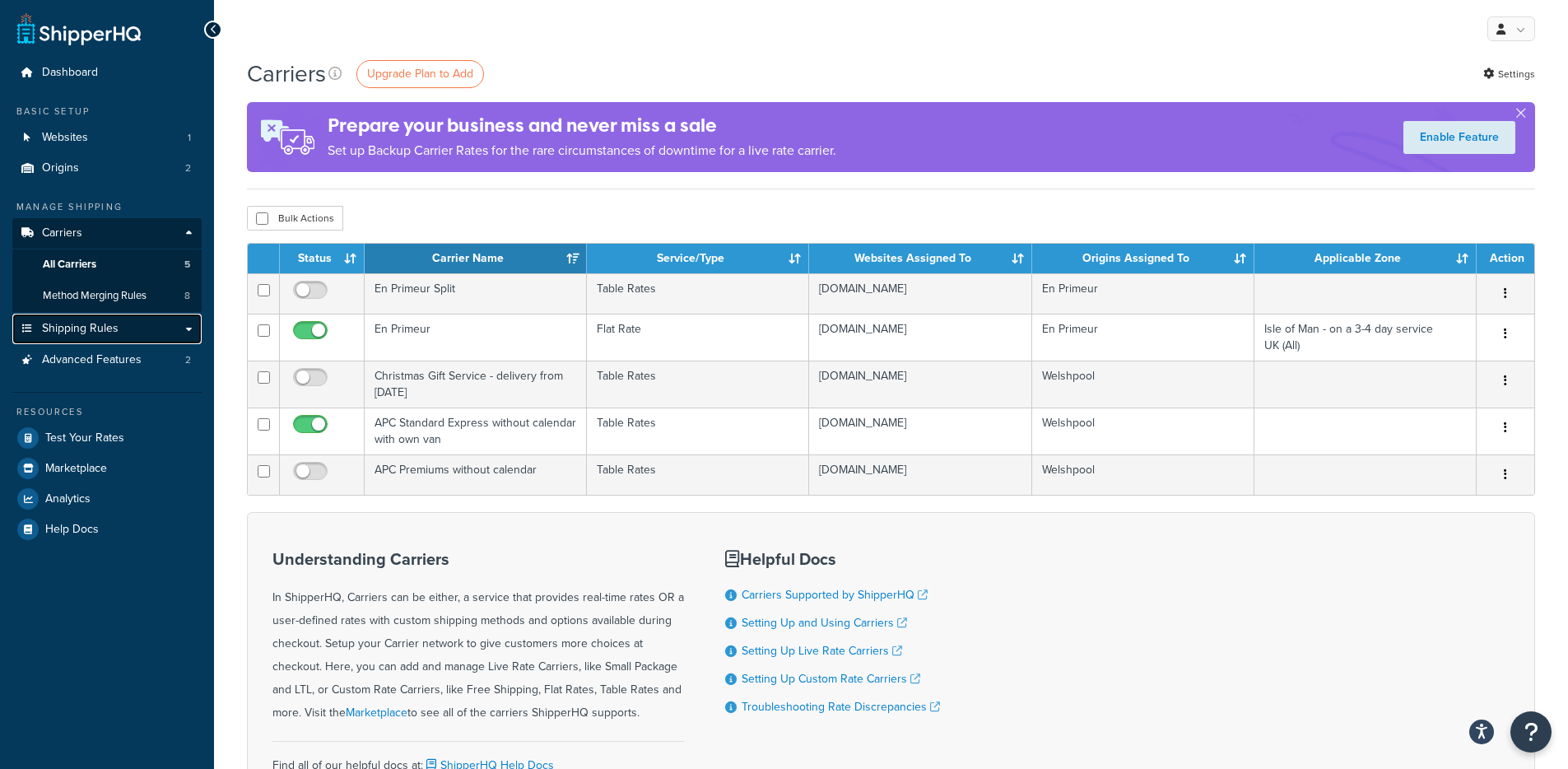
click at [101, 327] on span "Shipping Rules" at bounding box center [80, 329] width 77 height 14
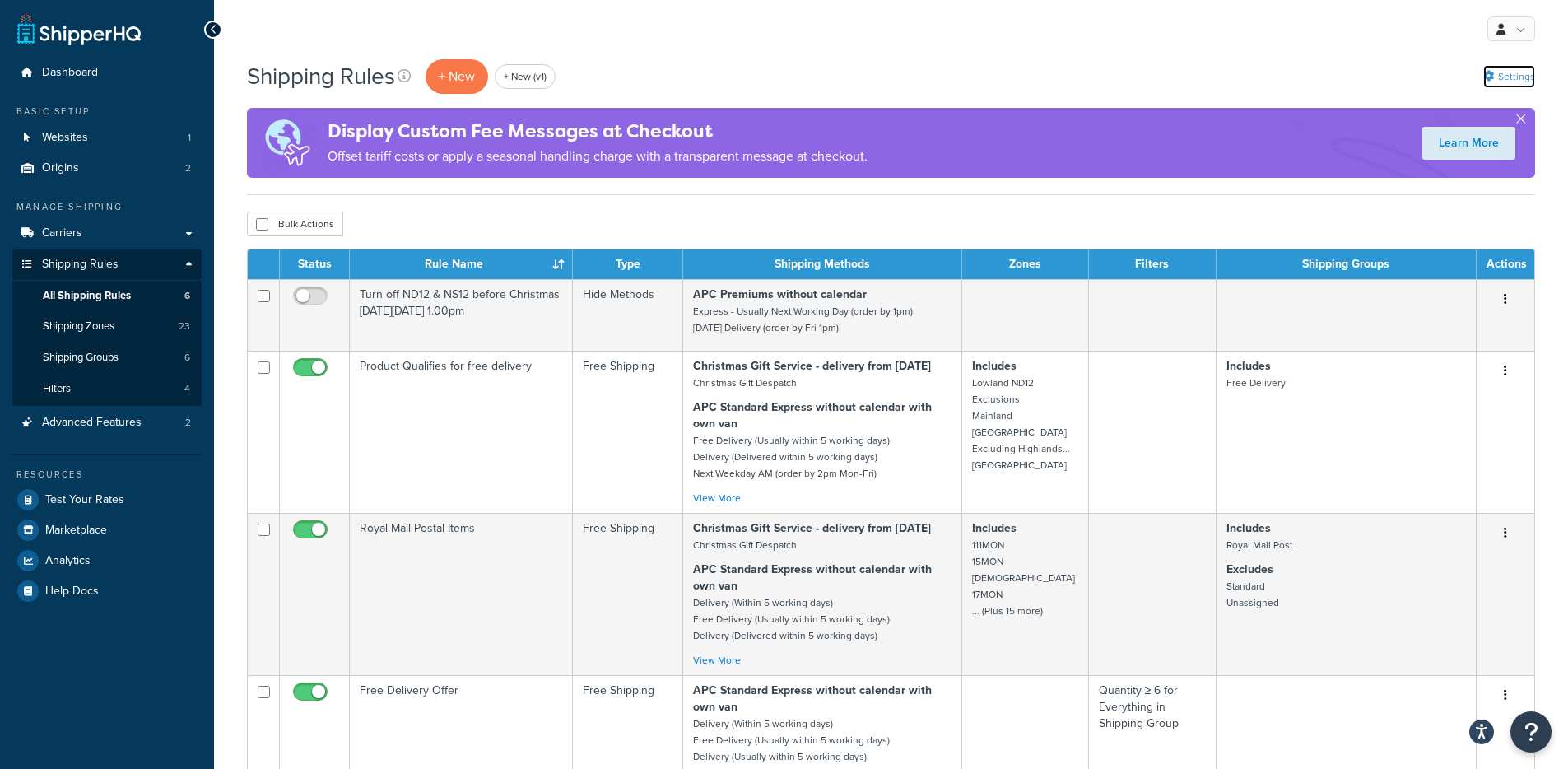
click at [1500, 79] on link "Settings" at bounding box center [1509, 77] width 52 height 23
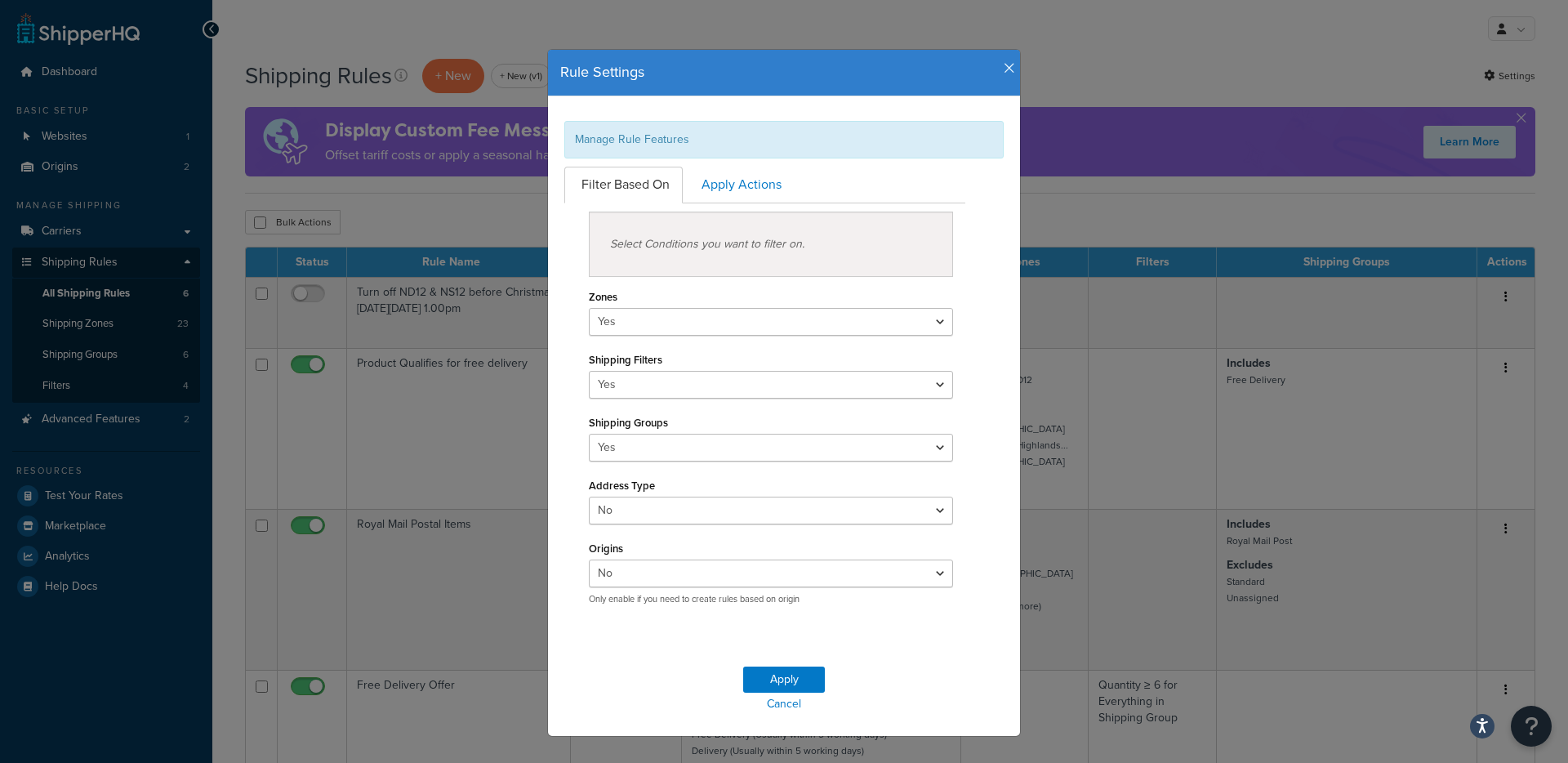
click at [1003, 70] on icon "button" at bounding box center [1009, 69] width 11 height 15
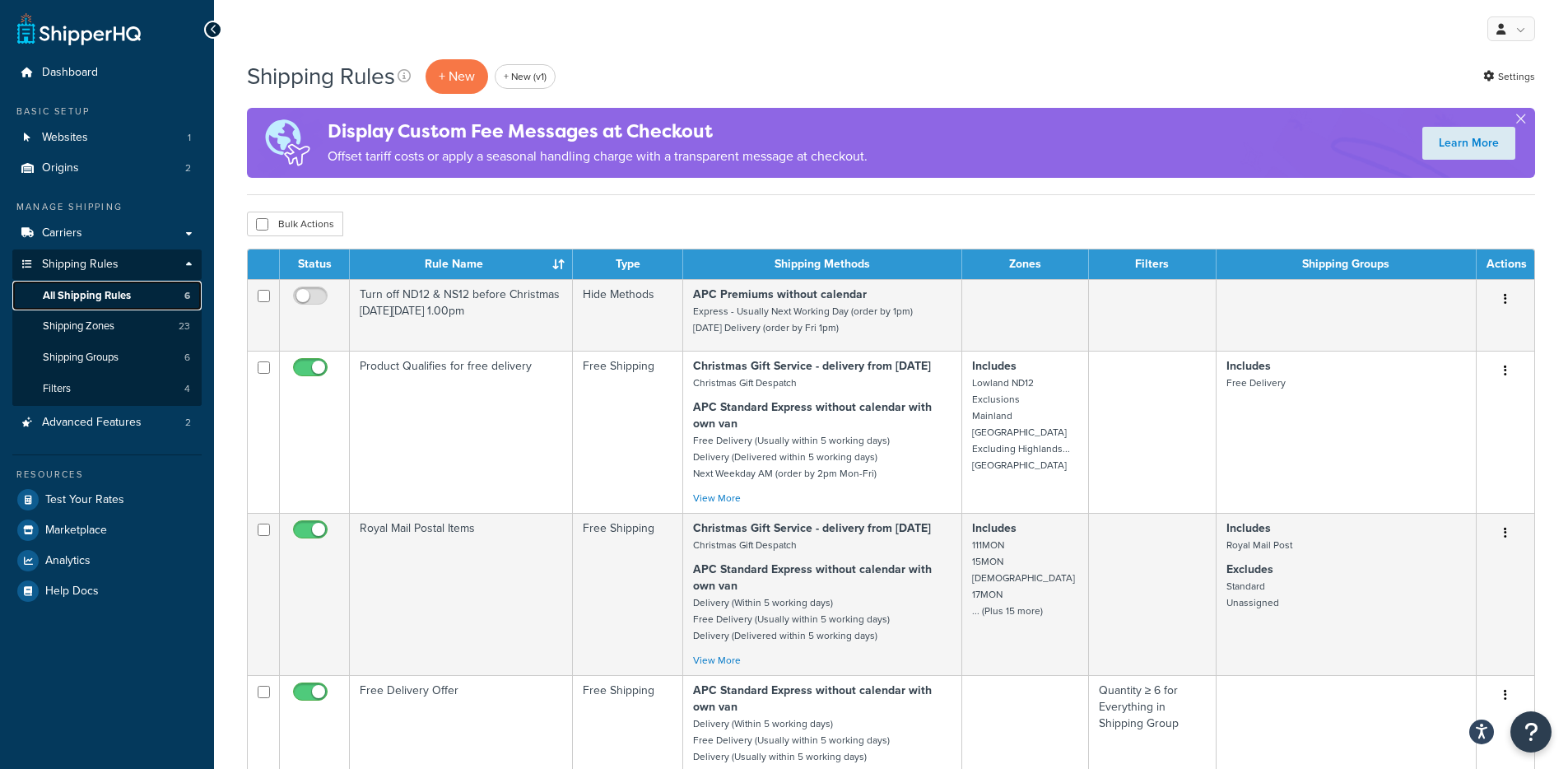
click at [129, 298] on span "All Shipping Rules" at bounding box center [86, 295] width 88 height 14
click at [118, 228] on link "Carriers" at bounding box center [107, 233] width 189 height 30
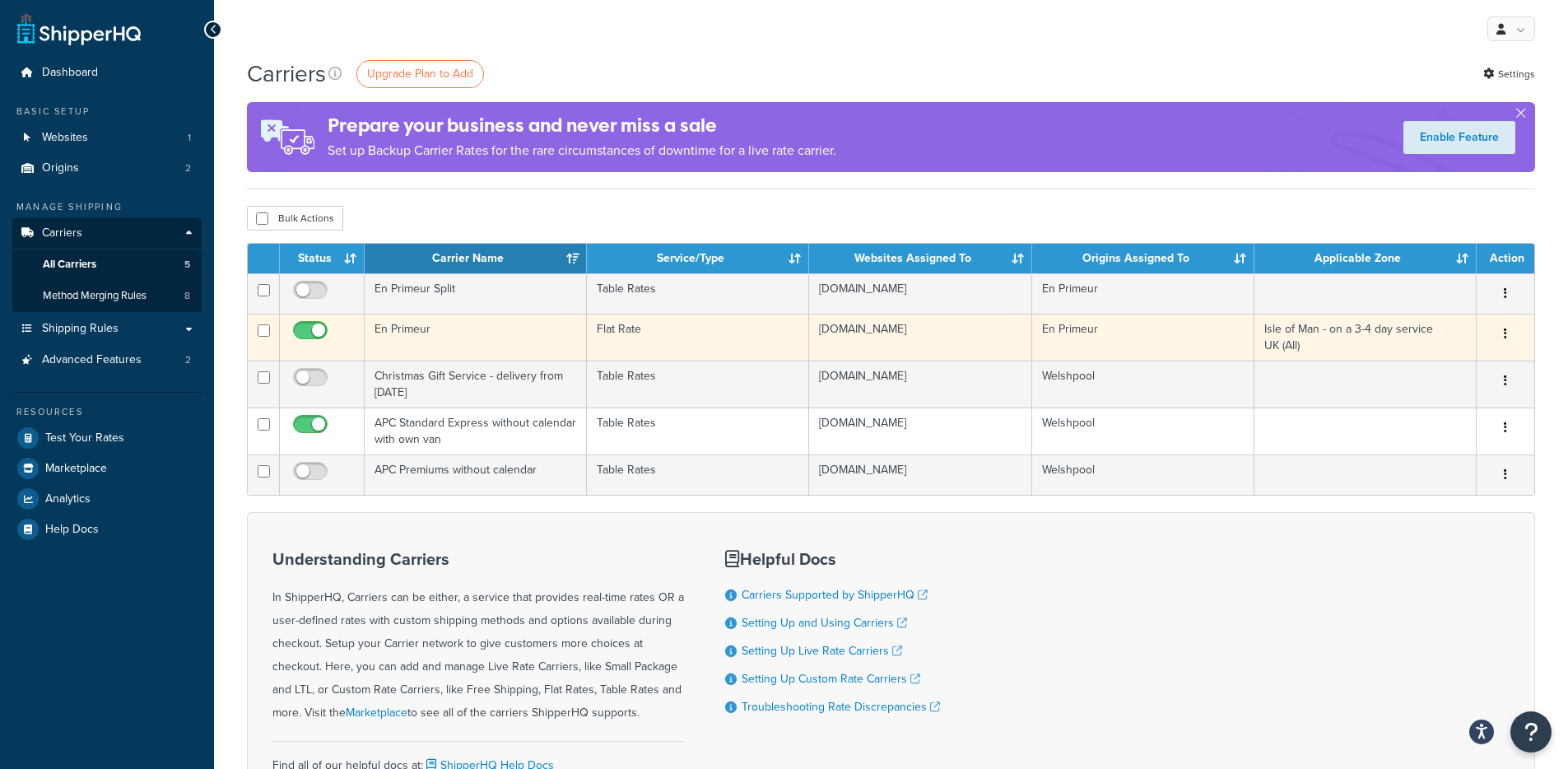
click at [514, 332] on td "En Primeur" at bounding box center [475, 337] width 223 height 47
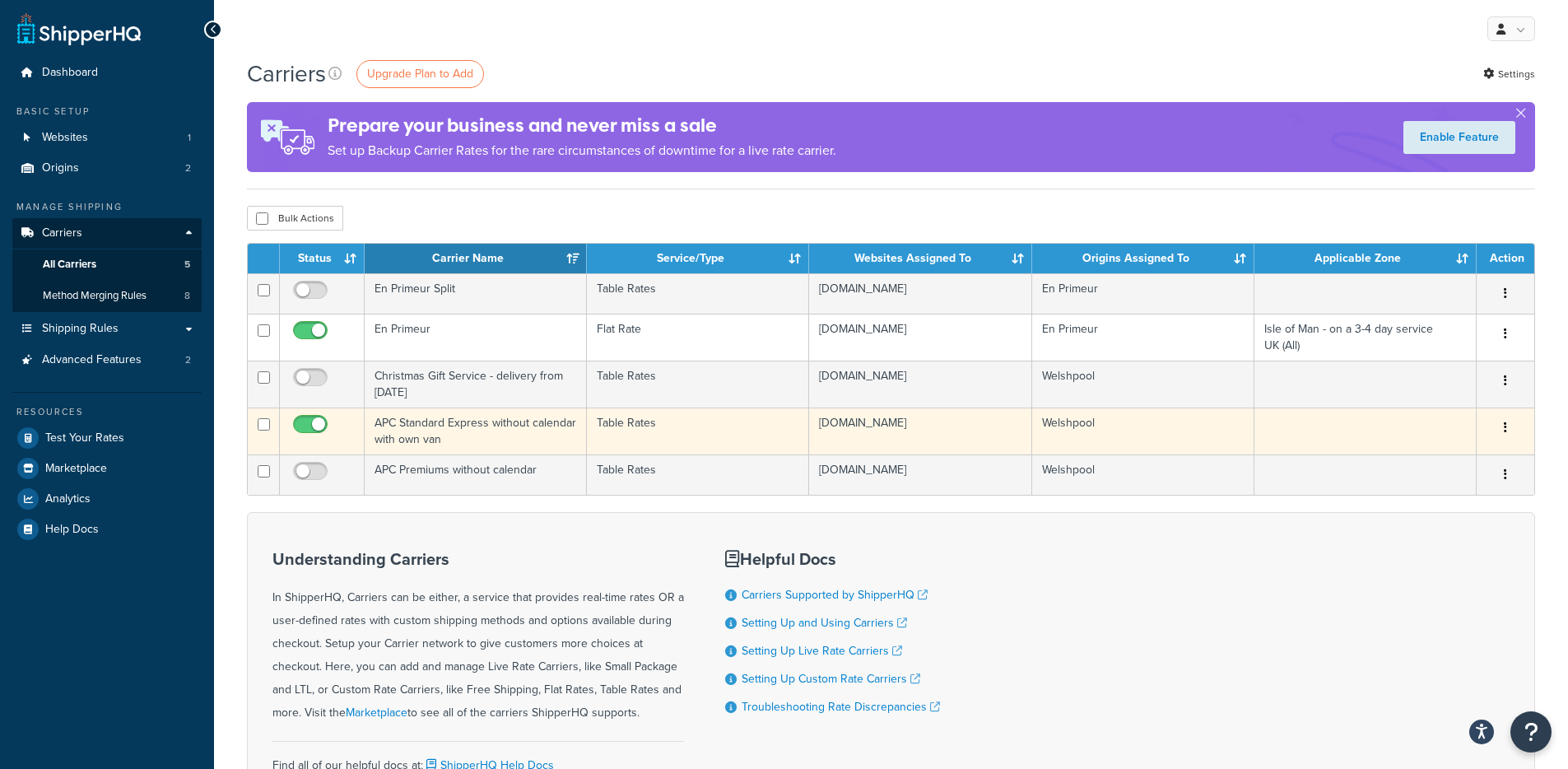
click at [500, 444] on td "APC Standard Express without calendar with own van" at bounding box center [475, 431] width 223 height 47
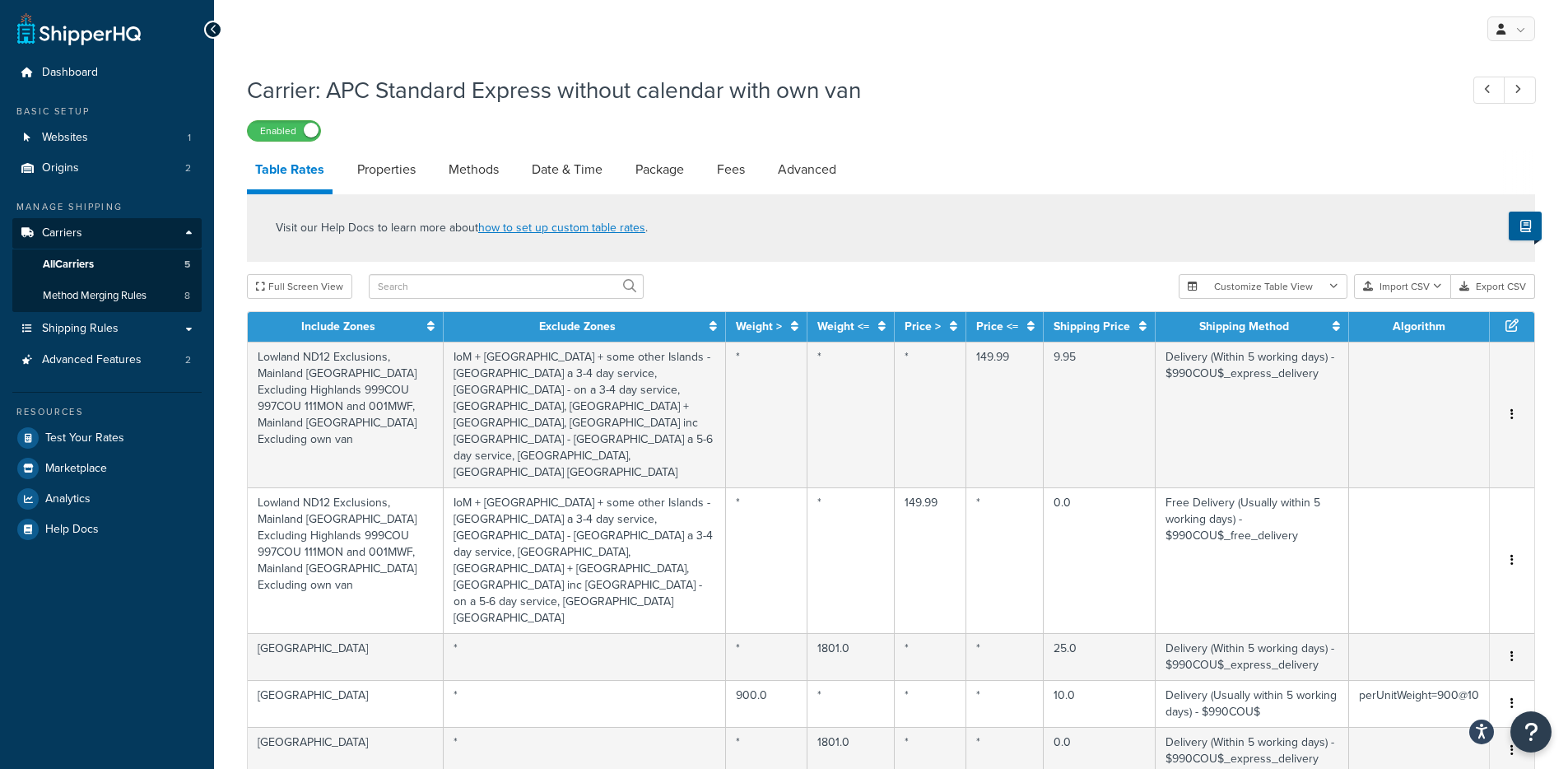
select select "25"
click at [498, 167] on link "Methods" at bounding box center [473, 170] width 66 height 40
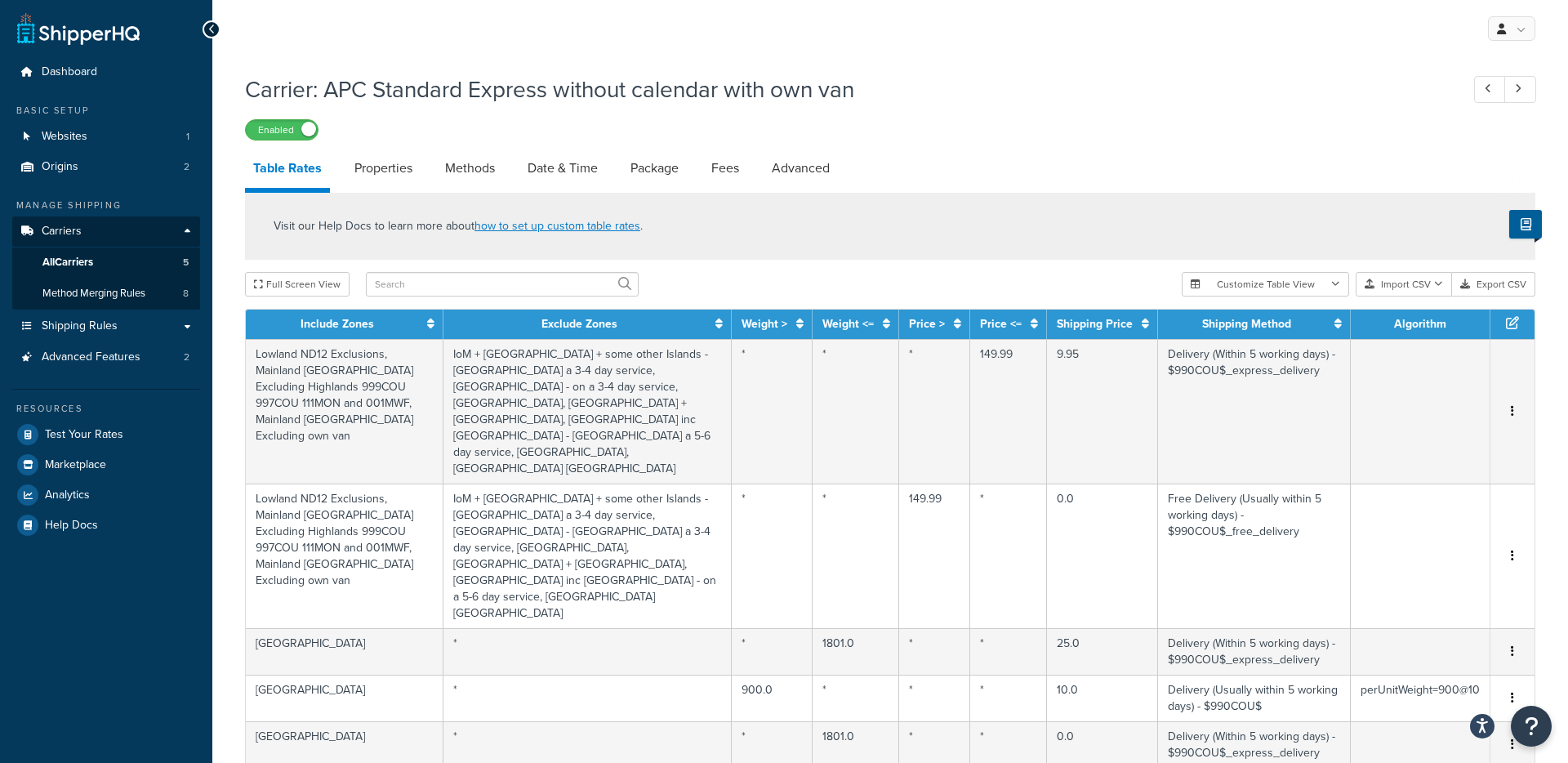
select select "25"
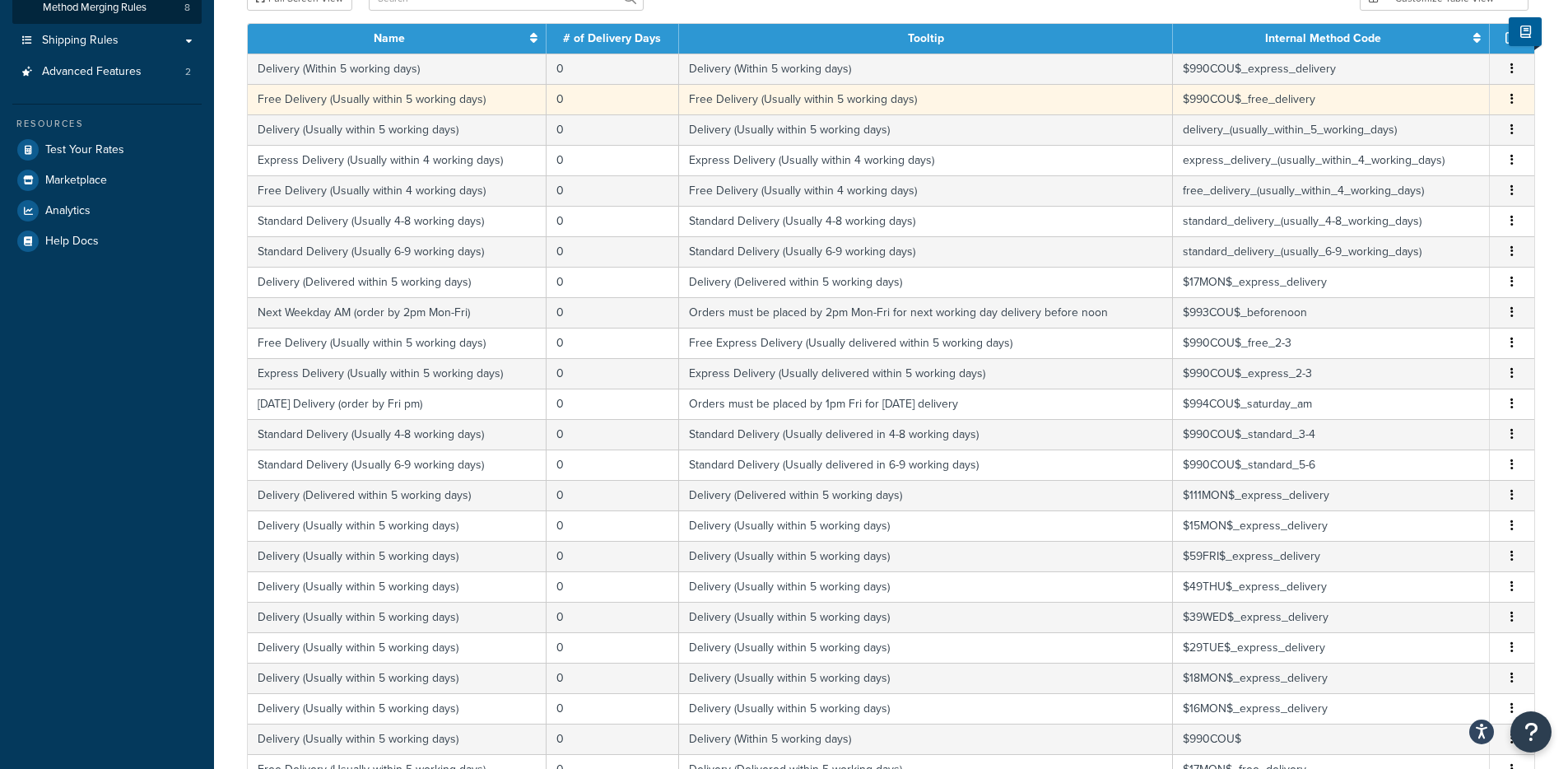
scroll to position [92, 0]
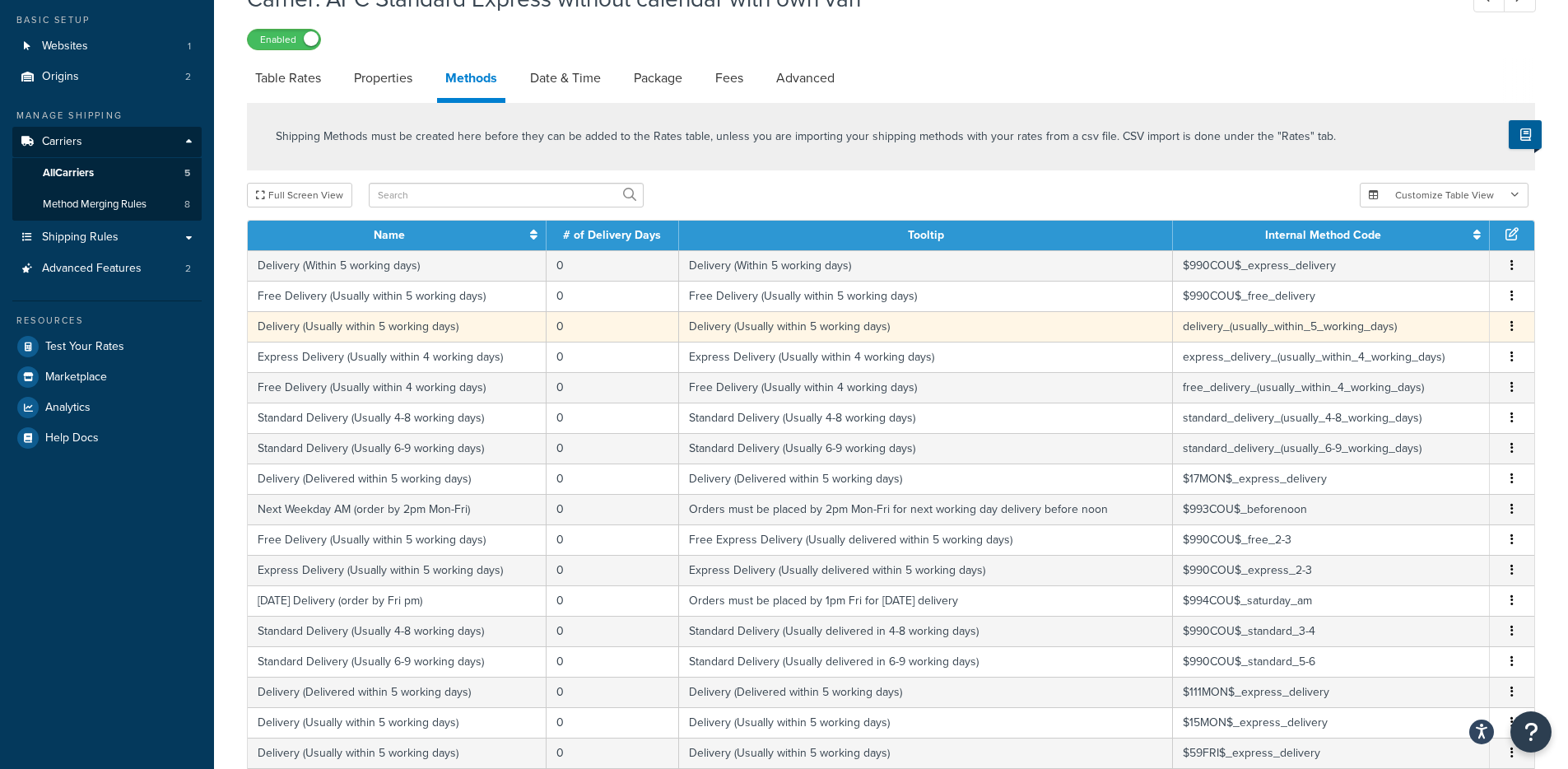
click at [724, 318] on td "Delivery (Usually within 5 working days)" at bounding box center [926, 327] width 494 height 30
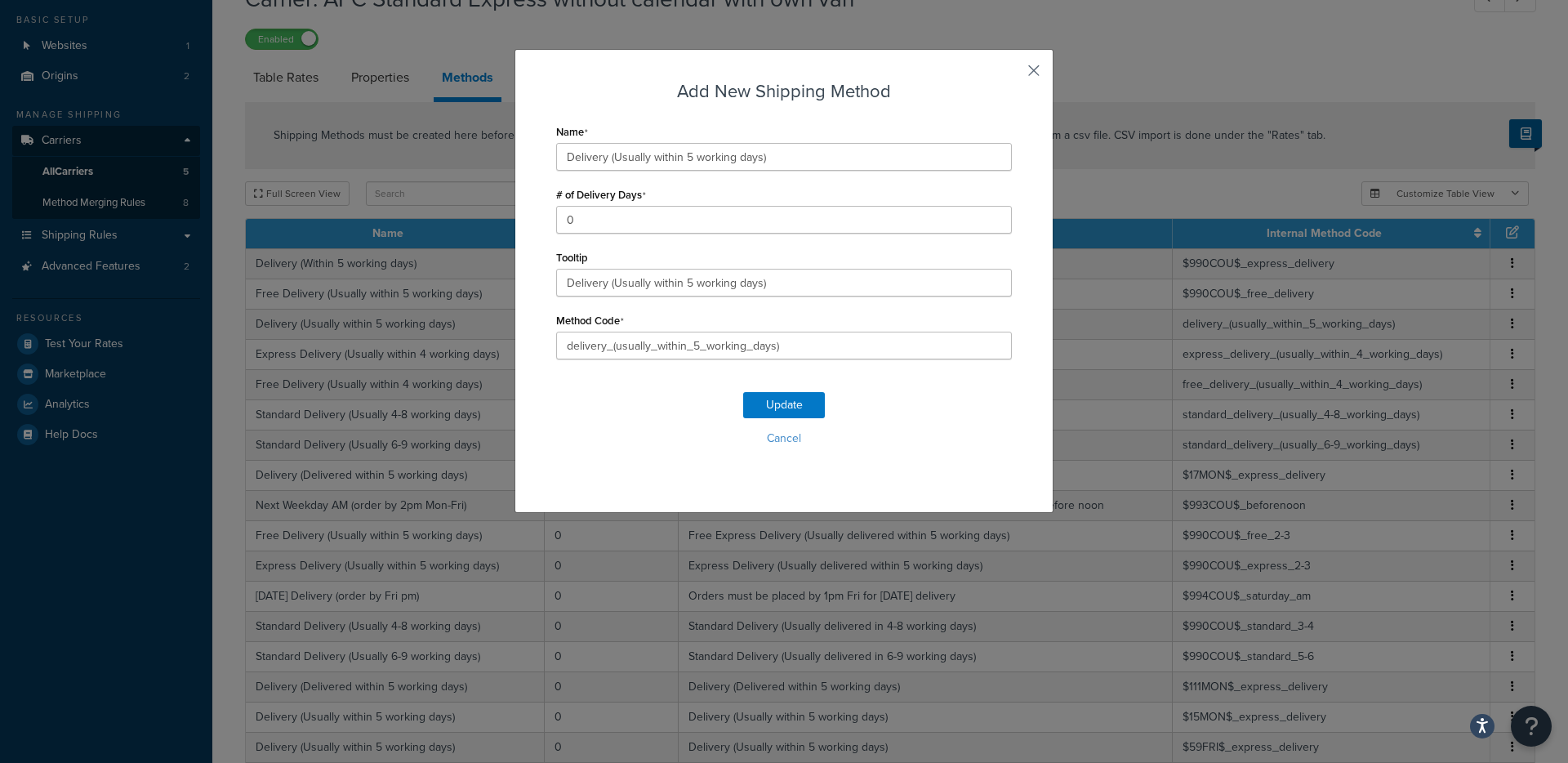
click at [1012, 74] on button "button" at bounding box center [1010, 76] width 4 height 4
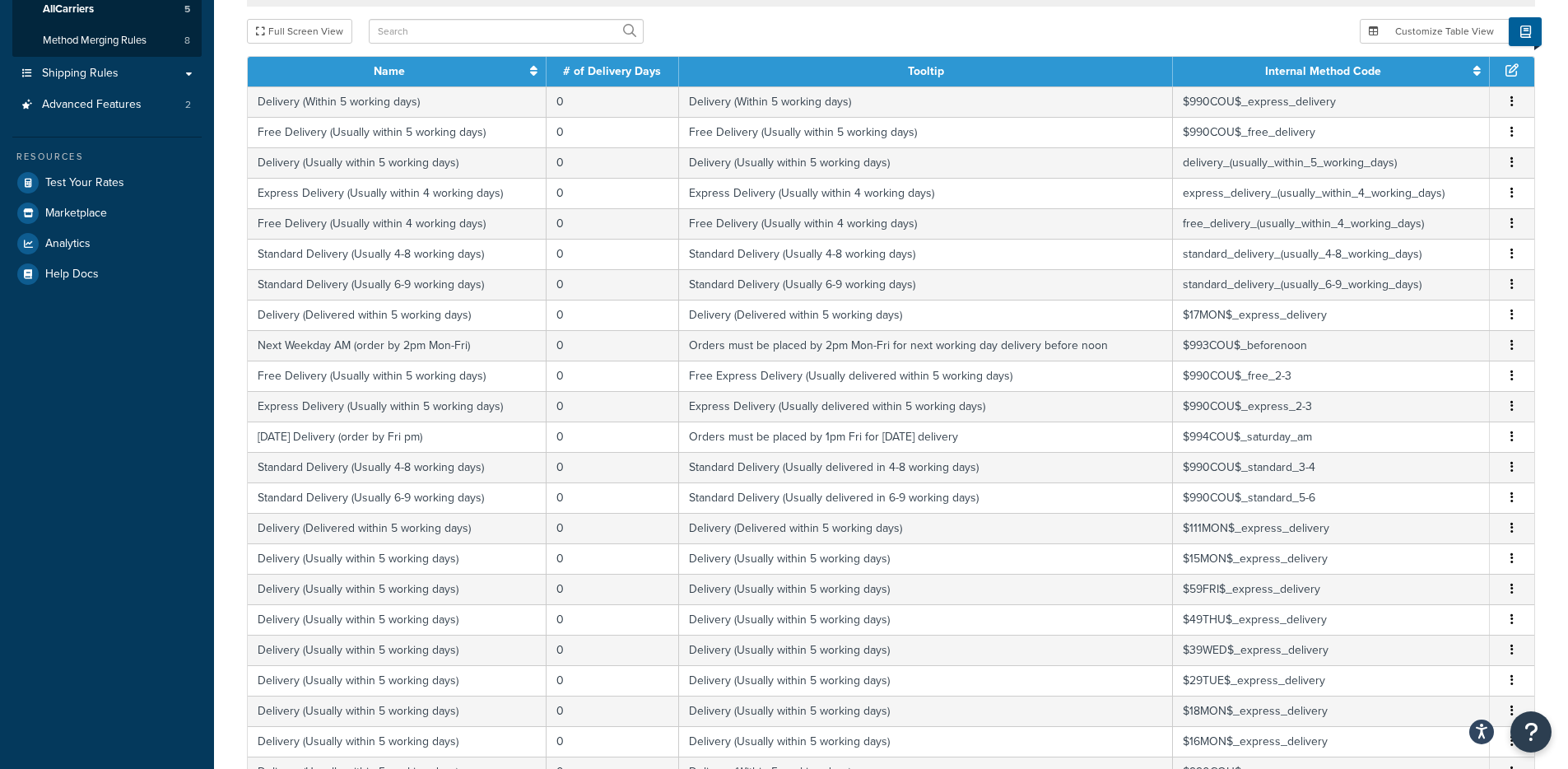
scroll to position [0, 0]
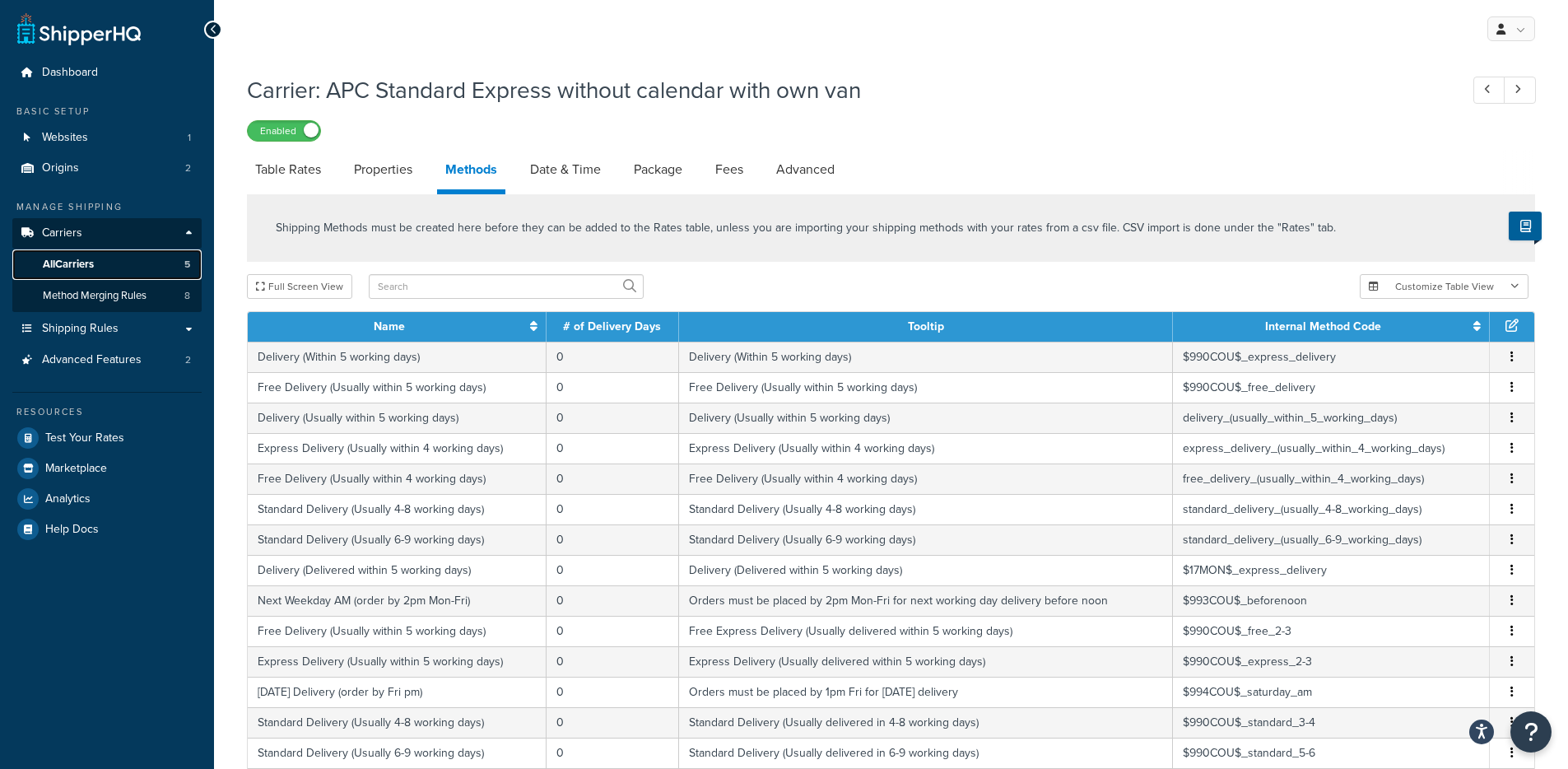
click at [77, 258] on span "All Carriers" at bounding box center [68, 264] width 51 height 14
